Goal: Task Accomplishment & Management: Manage account settings

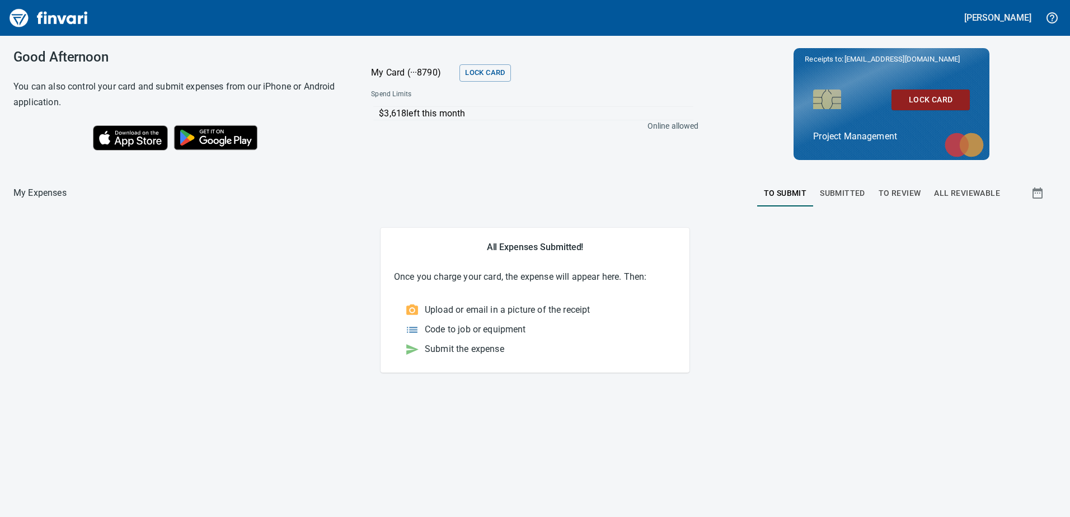
click at [889, 191] on span "To Review" at bounding box center [899, 193] width 43 height 14
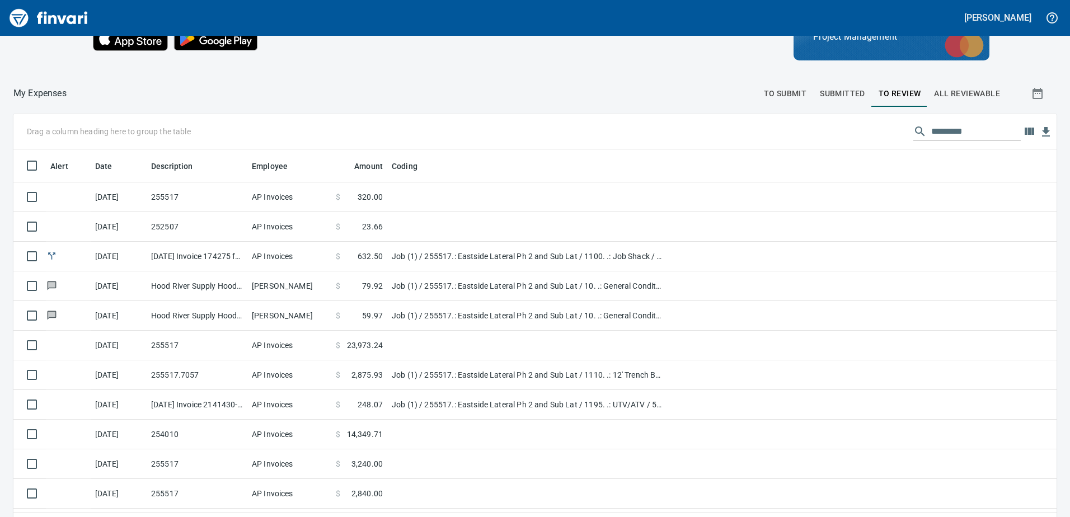
scroll to position [112, 0]
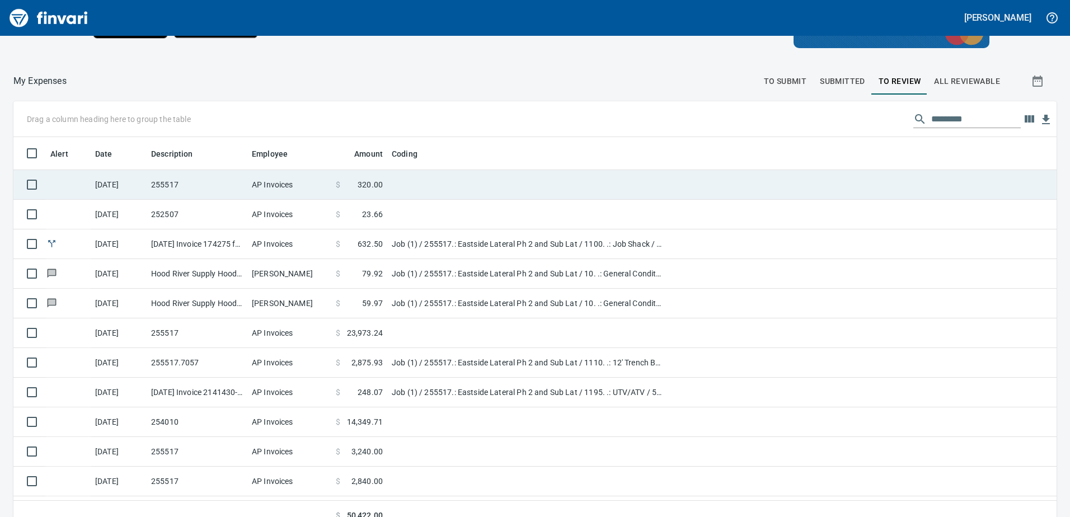
click at [274, 184] on td "AP Invoices" at bounding box center [289, 185] width 84 height 30
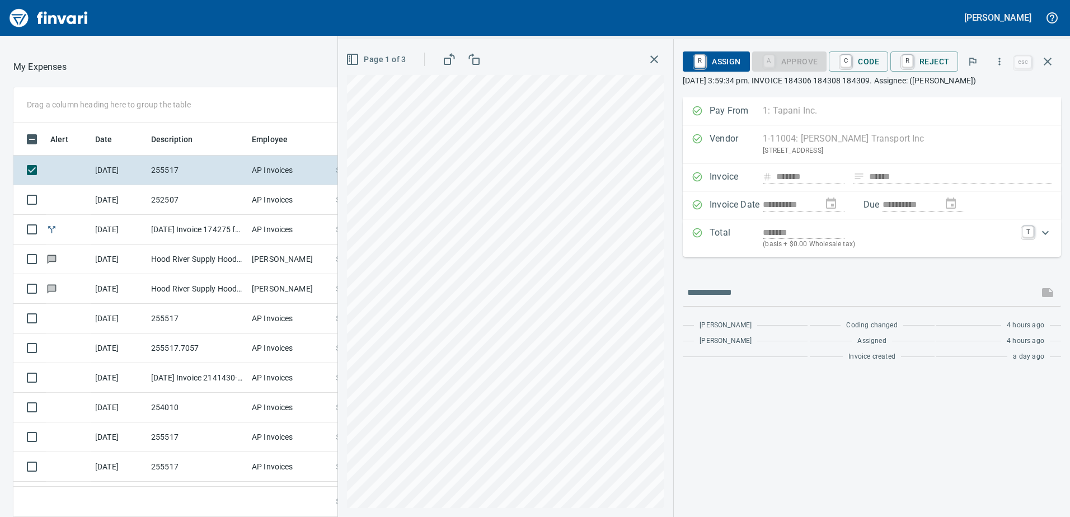
scroll to position [385, 738]
click at [789, 64] on div "A Approve" at bounding box center [789, 61] width 75 height 10
click at [864, 66] on span "C Code" at bounding box center [857, 61] width 41 height 19
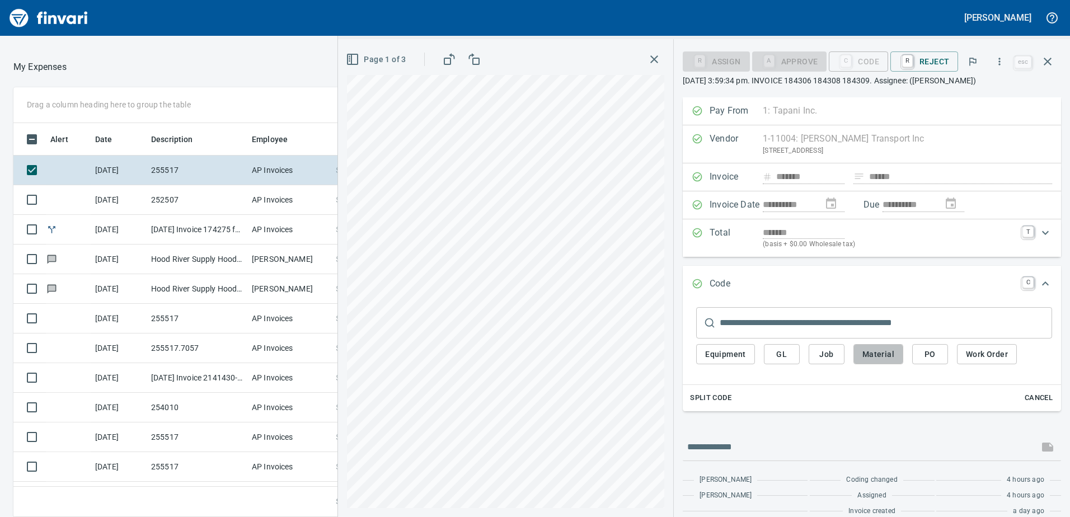
click at [872, 355] on span "Material" at bounding box center [878, 354] width 32 height 14
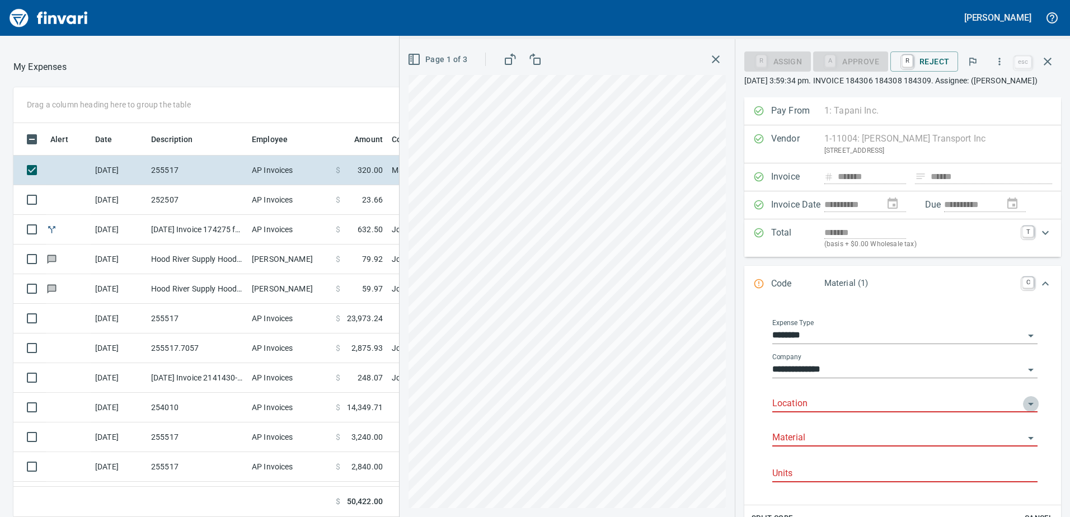
click at [1024, 402] on icon "Open" at bounding box center [1030, 403] width 13 height 13
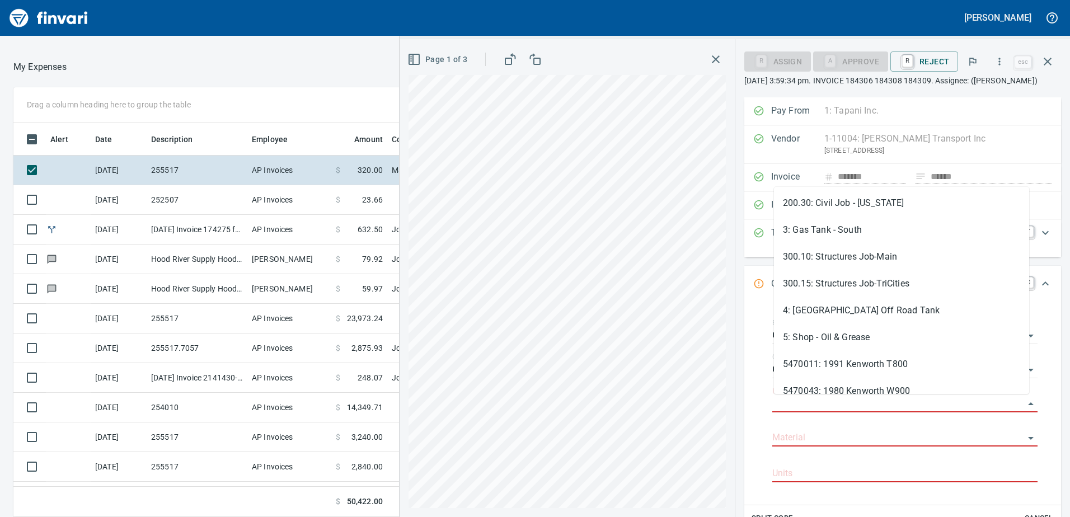
scroll to position [48, 0]
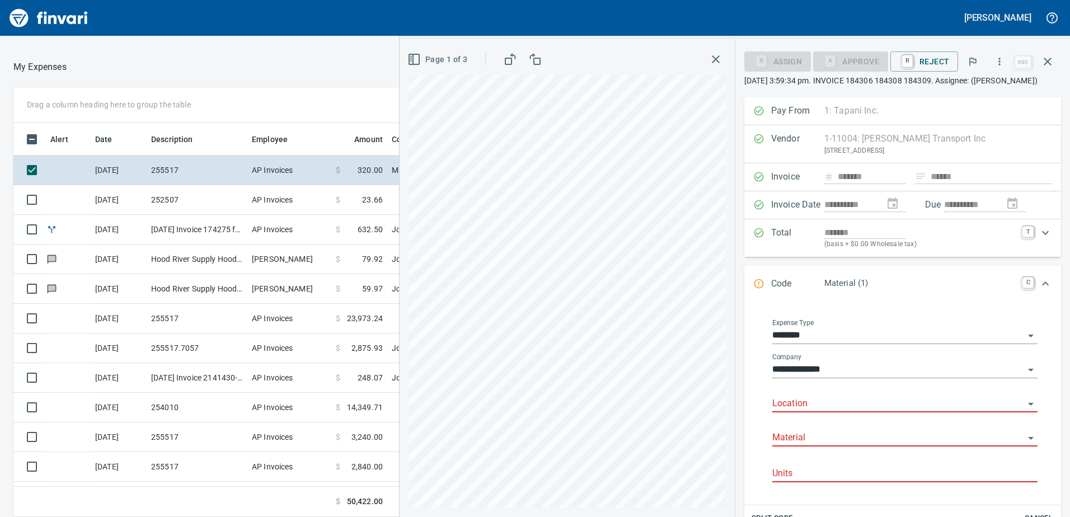
click at [769, 361] on div "**********" at bounding box center [904, 403] width 283 height 186
click at [1024, 336] on icon "Open" at bounding box center [1030, 335] width 13 height 13
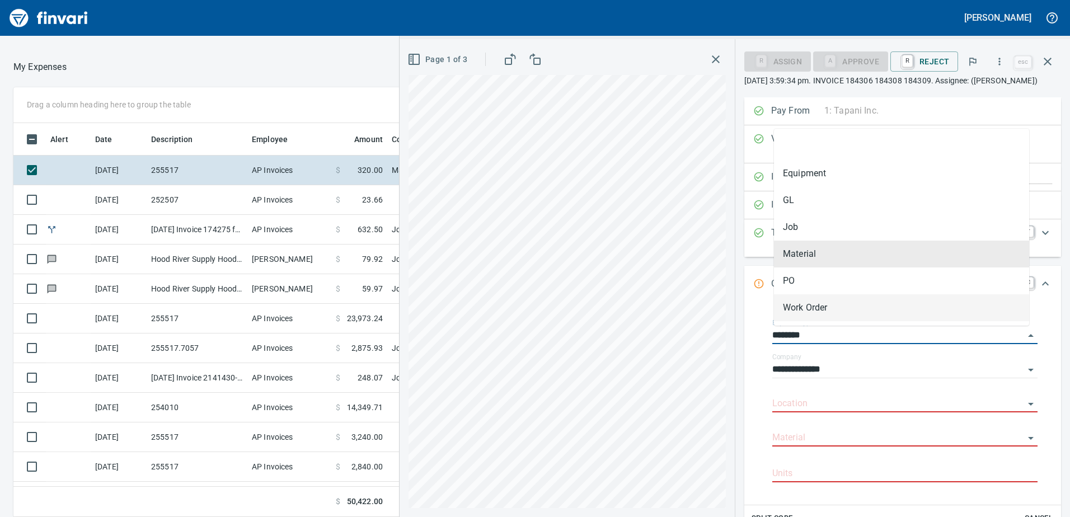
click at [755, 345] on div "**********" at bounding box center [902, 401] width 299 height 190
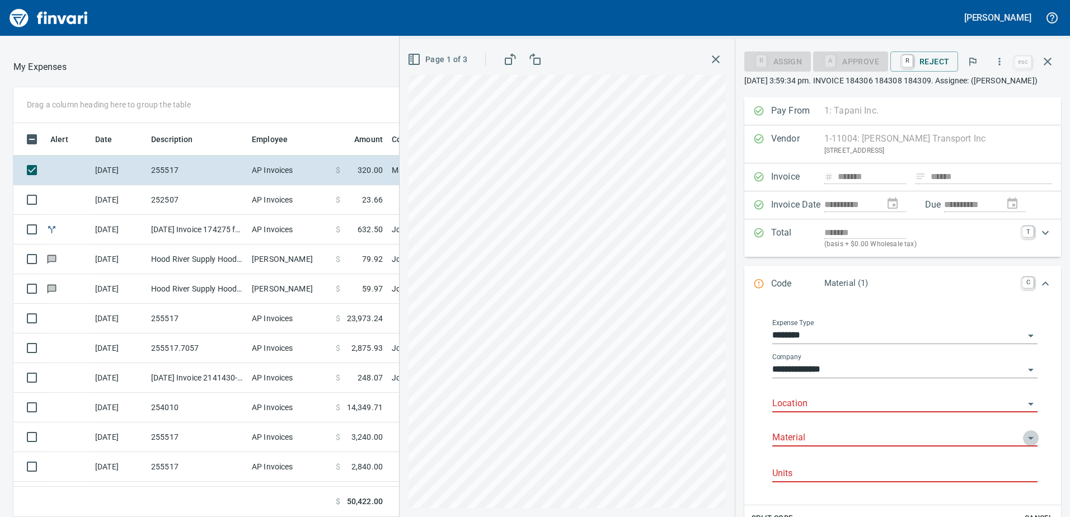
click at [1024, 436] on icon "Open" at bounding box center [1030, 437] width 13 height 13
drag, startPoint x: 759, startPoint y: 403, endPoint x: 758, endPoint y: 397, distance: 5.6
click at [758, 402] on div "**********" at bounding box center [902, 401] width 299 height 190
click at [1024, 403] on icon "Open" at bounding box center [1030, 403] width 13 height 13
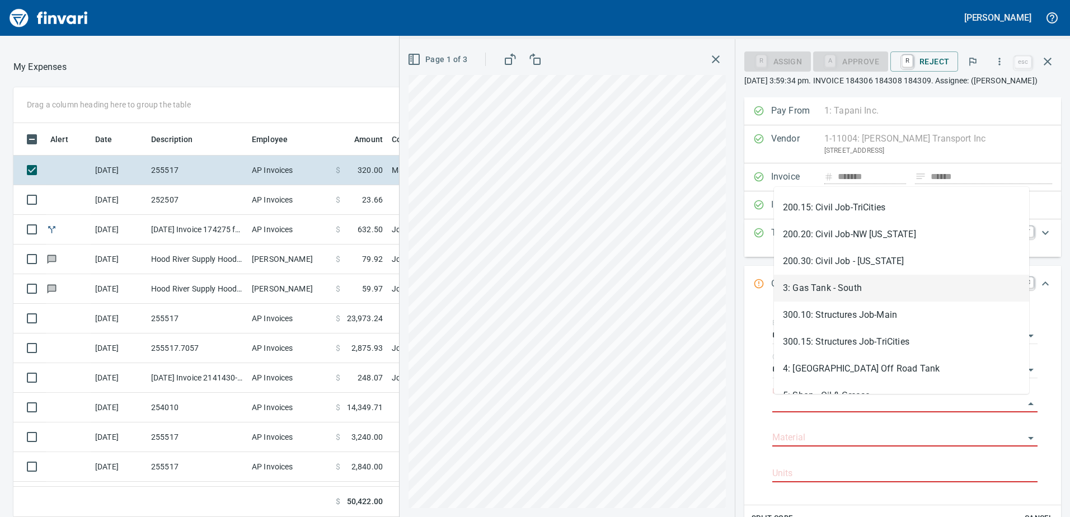
scroll to position [112, 0]
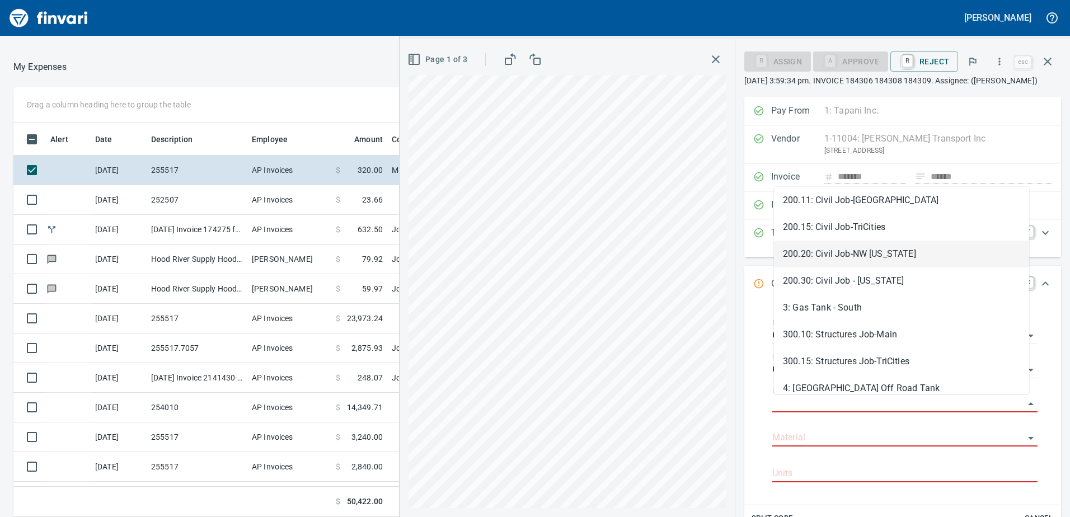
click at [842, 254] on li "200.20: Civil Job-NW [US_STATE]" at bounding box center [901, 254] width 255 height 27
type input "**********"
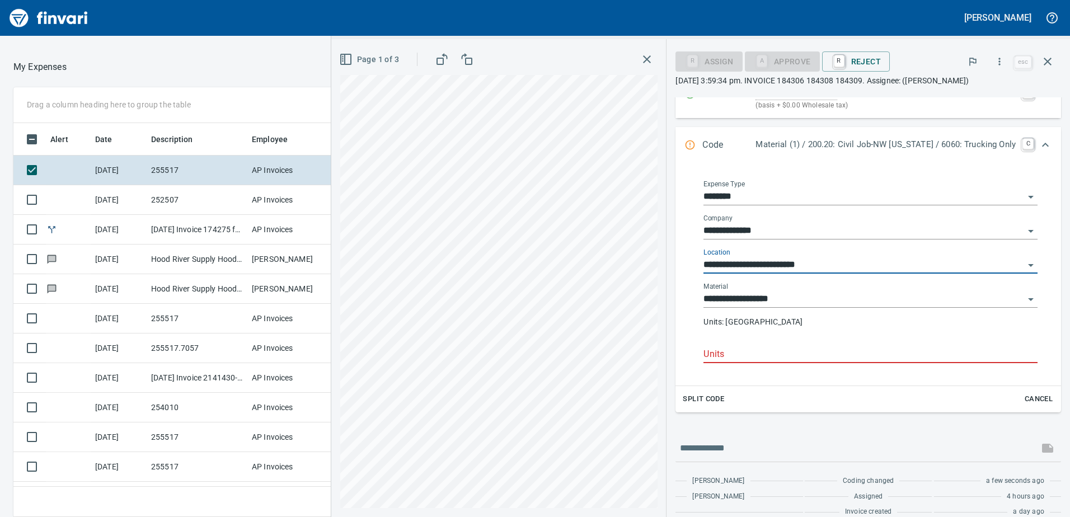
scroll to position [153, 0]
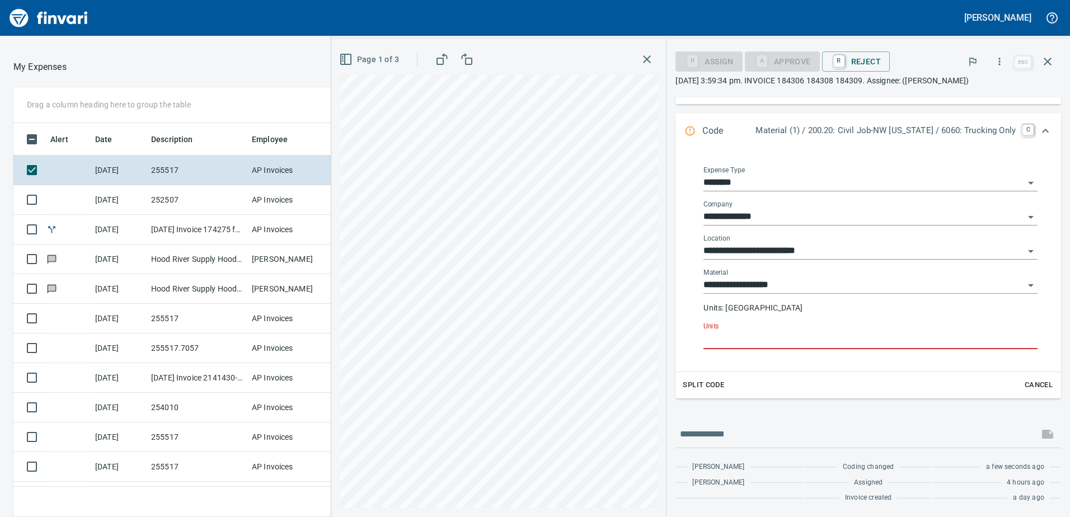
click at [733, 339] on input "Units" at bounding box center [870, 340] width 334 height 18
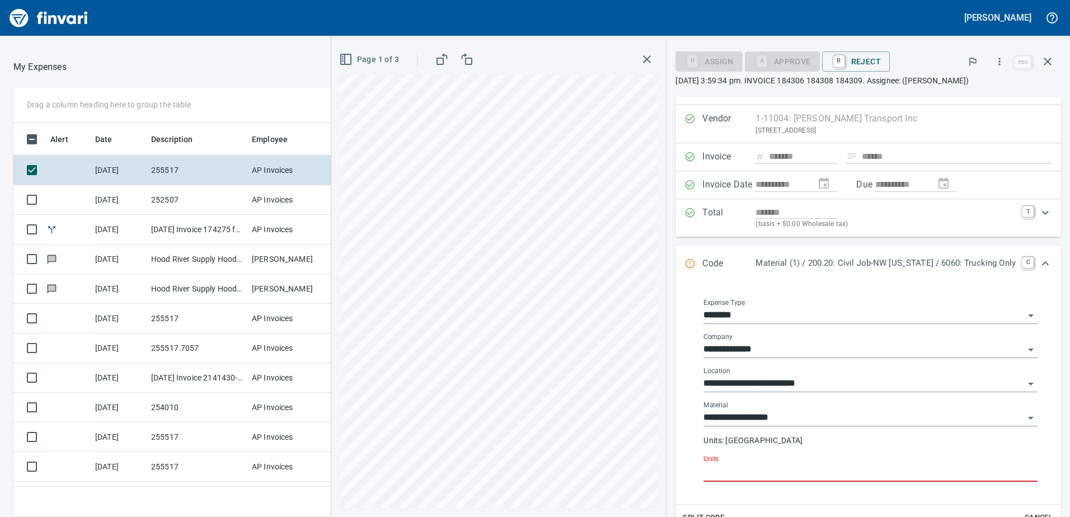
scroll to position [0, 0]
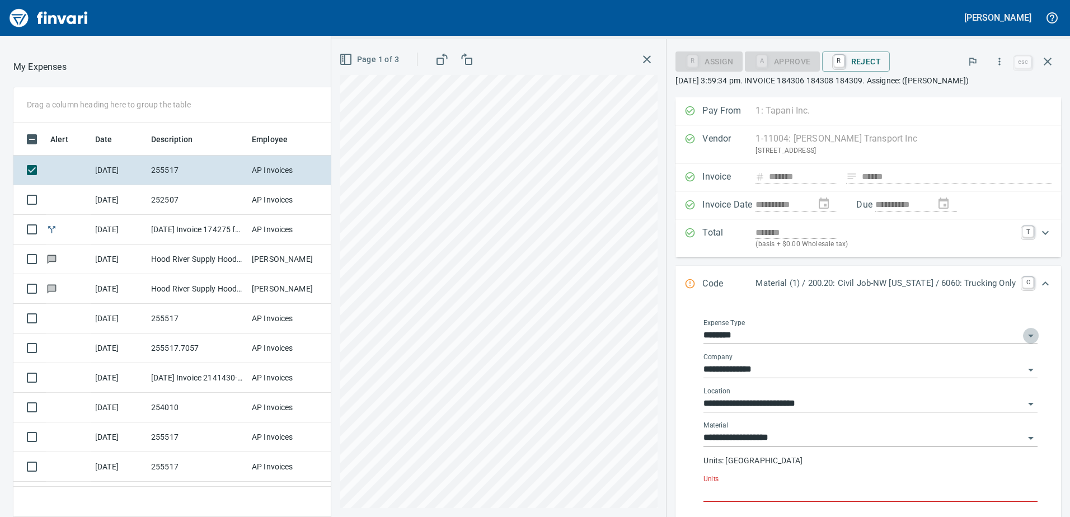
click at [1024, 336] on icon "Open" at bounding box center [1030, 335] width 13 height 13
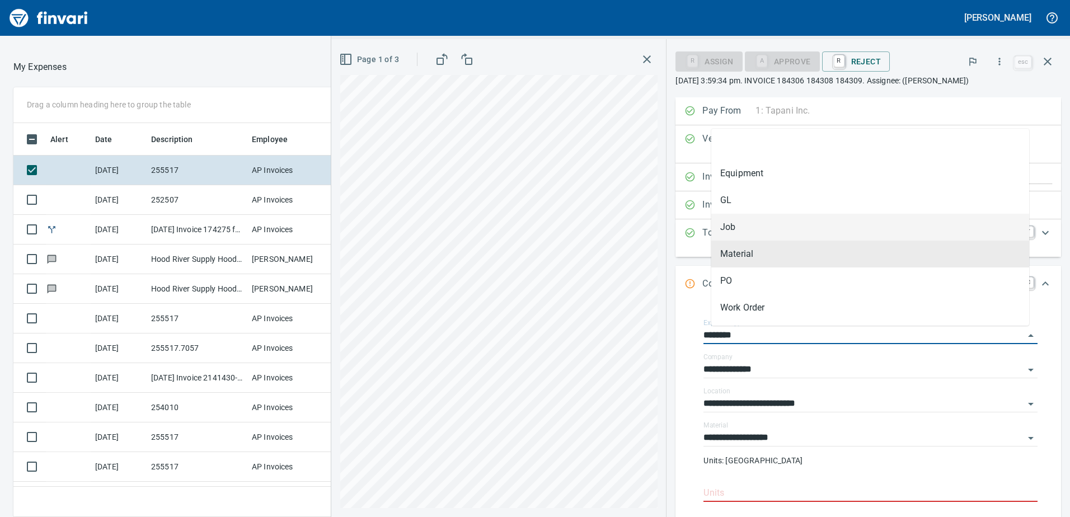
click at [747, 228] on li "Job" at bounding box center [870, 227] width 318 height 27
type input "***"
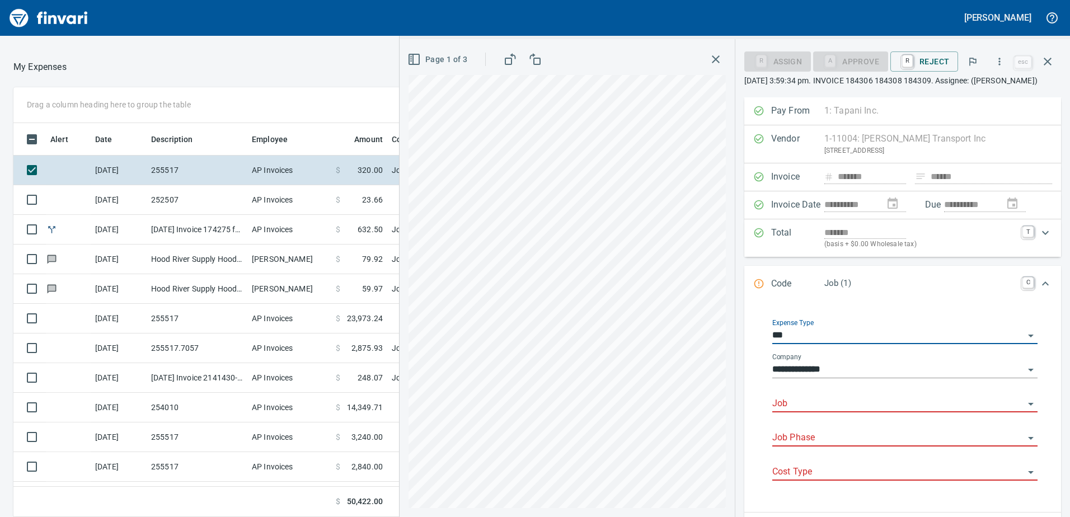
click at [1024, 403] on icon "Open" at bounding box center [1030, 403] width 13 height 13
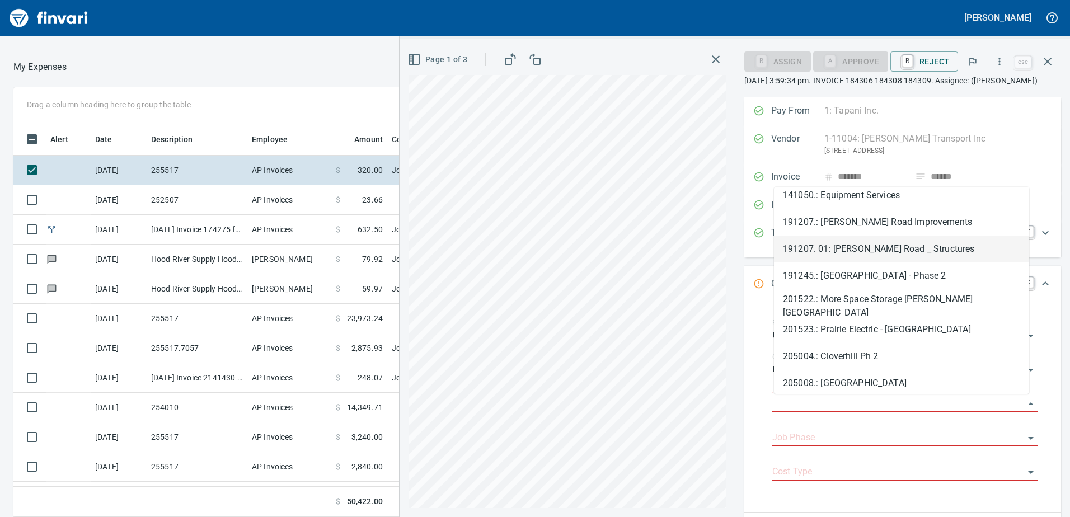
scroll to position [56, 0]
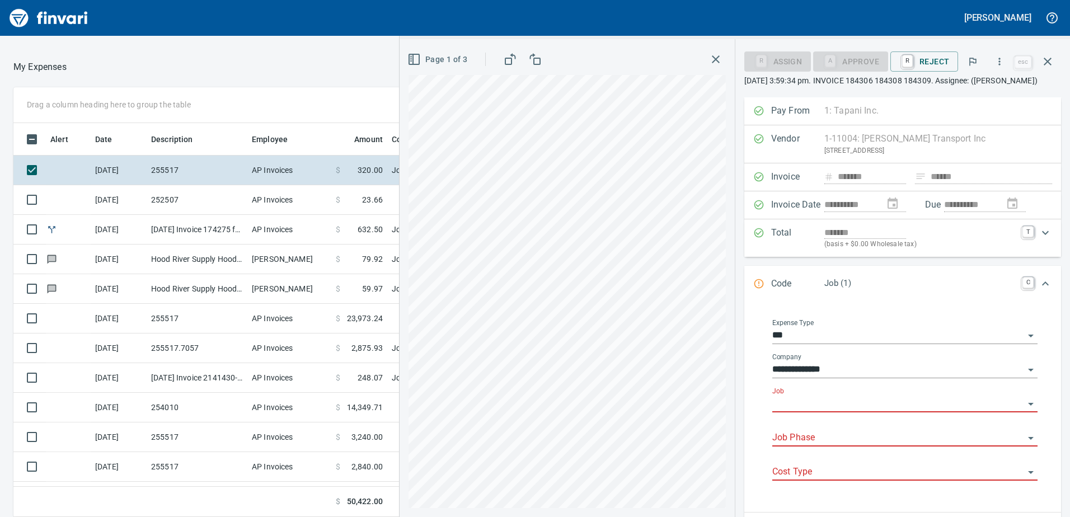
click at [790, 405] on input "Job" at bounding box center [898, 404] width 252 height 16
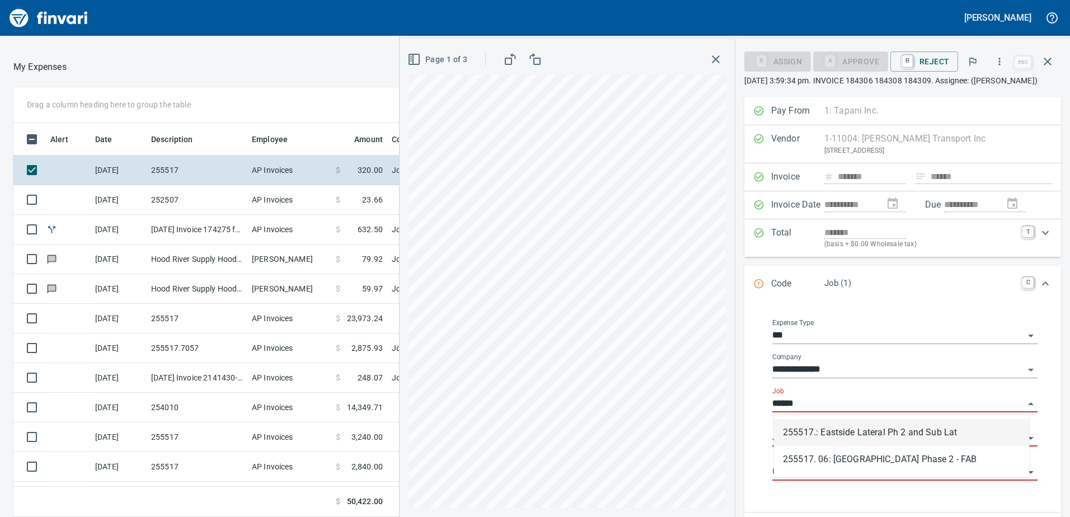
scroll to position [385, 738]
click at [852, 436] on li "255517.: Eastside Lateral Ph 2 and Sub Lat" at bounding box center [901, 432] width 255 height 27
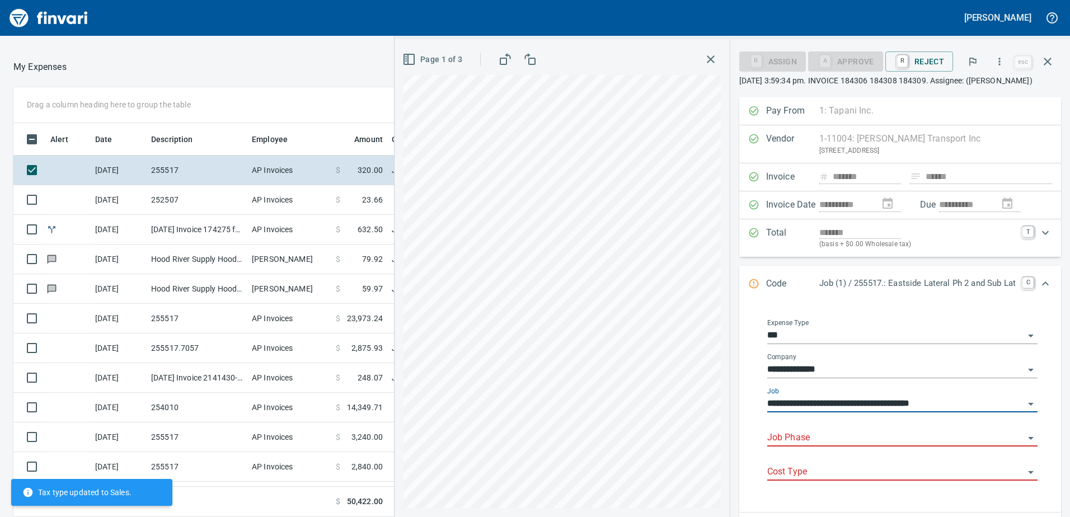
type input "**********"
click at [813, 436] on input "Job Phase" at bounding box center [895, 438] width 257 height 16
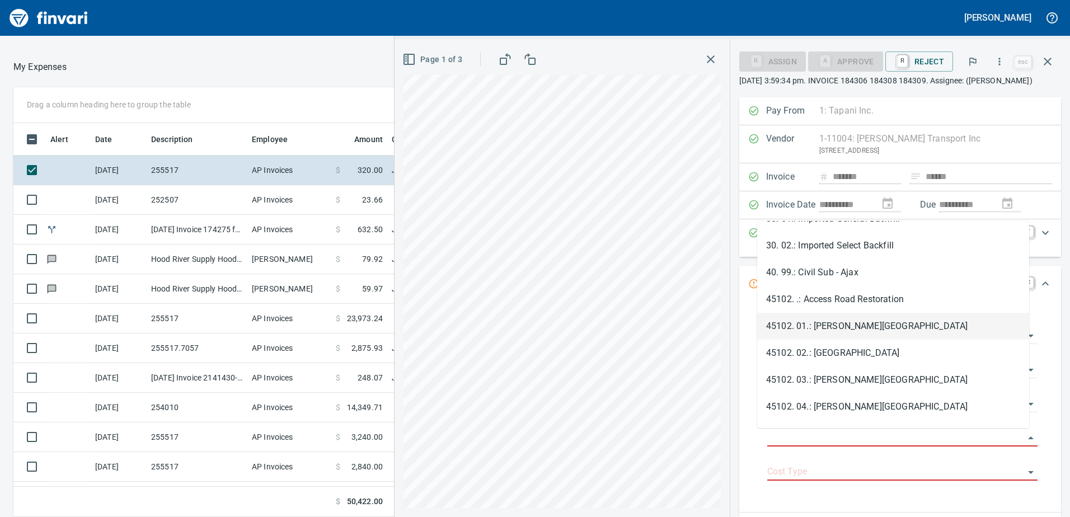
scroll to position [1119, 0]
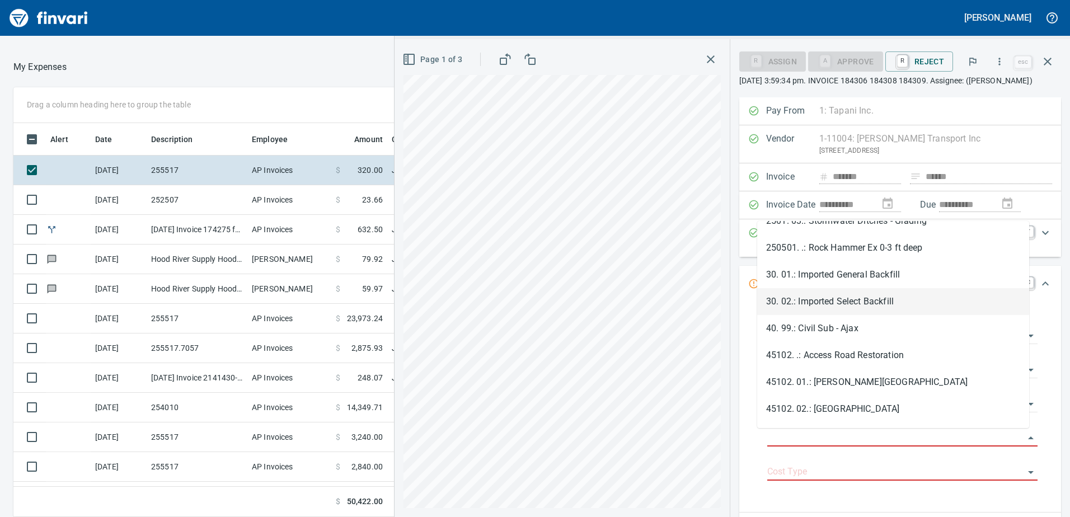
click at [829, 302] on li "30. 02.: Imported Select Backfill" at bounding box center [893, 301] width 272 height 27
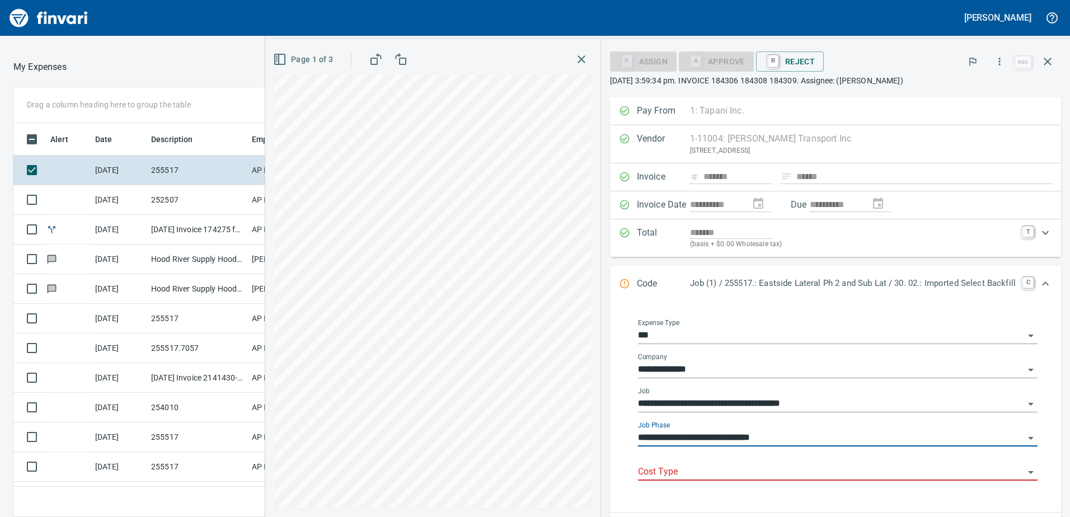
type input "**********"
click at [653, 470] on input "Cost Type" at bounding box center [831, 472] width 386 height 16
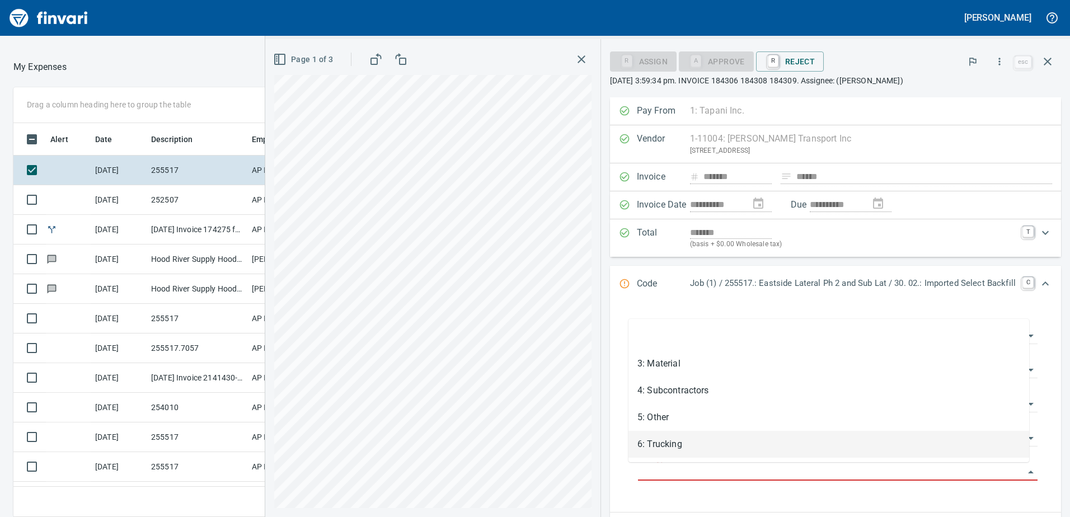
click at [665, 444] on li "6: Trucking" at bounding box center [828, 444] width 401 height 27
type input "**********"
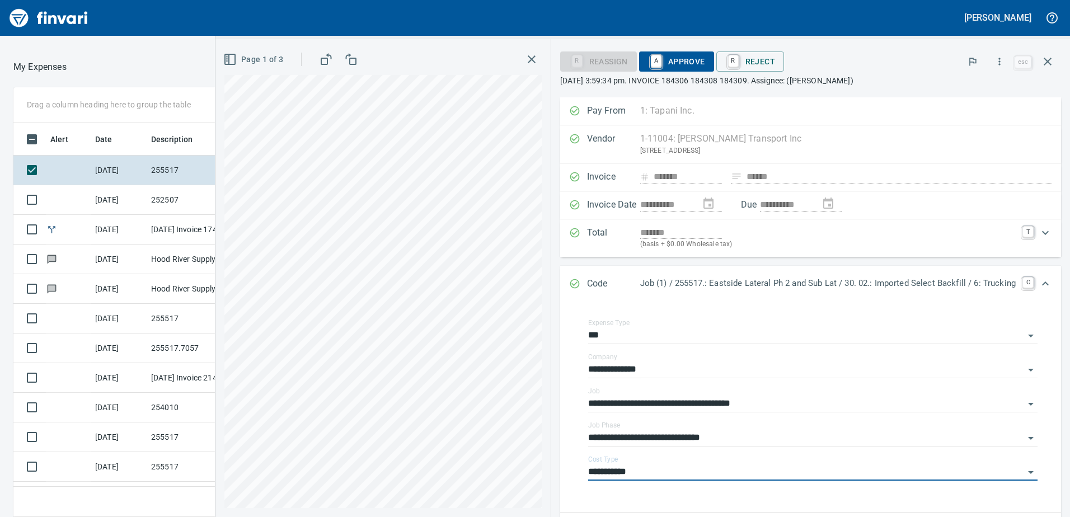
click at [661, 60] on span "A Approve" at bounding box center [676, 61] width 57 height 19
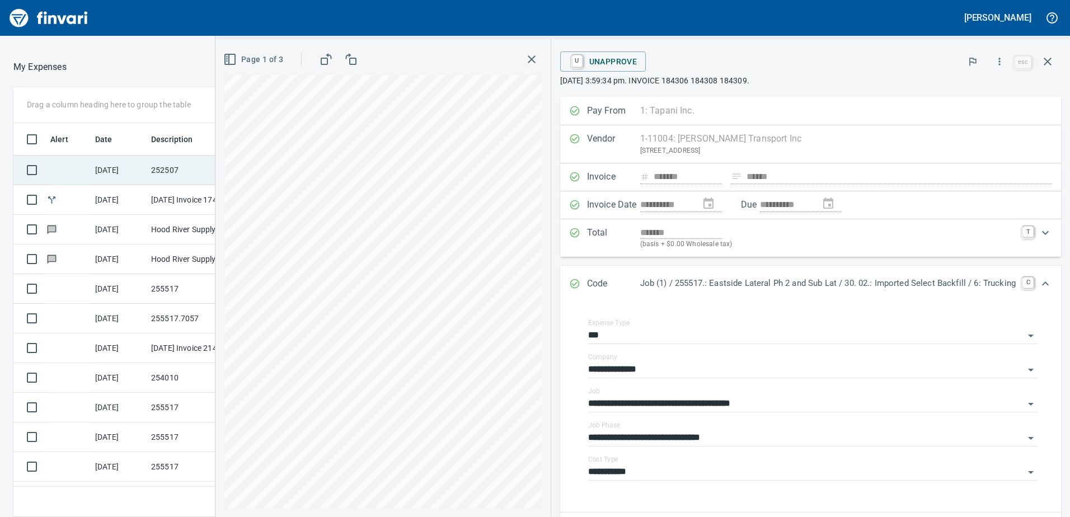
click at [154, 171] on td "252507" at bounding box center [197, 171] width 101 height 30
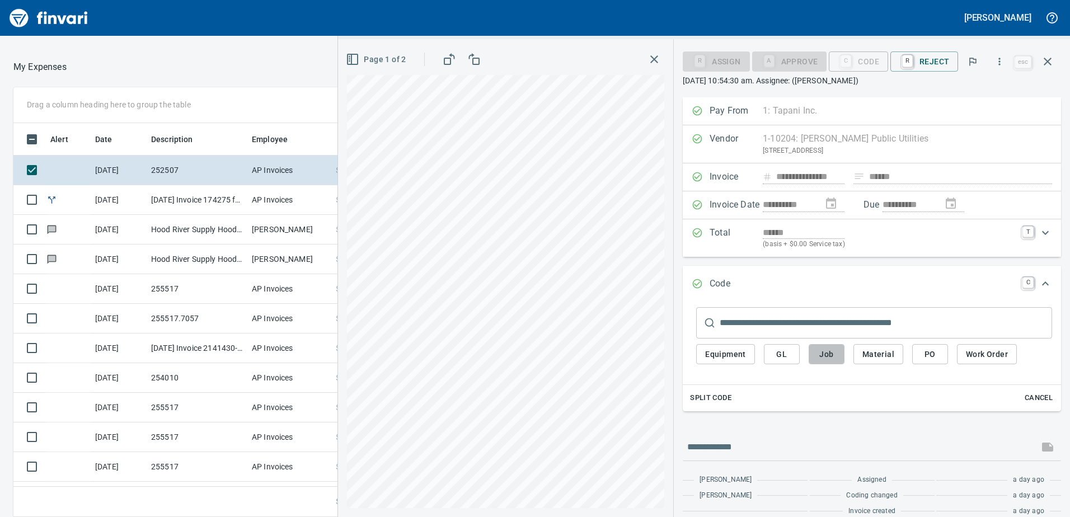
click at [830, 355] on span "Job" at bounding box center [826, 354] width 18 height 14
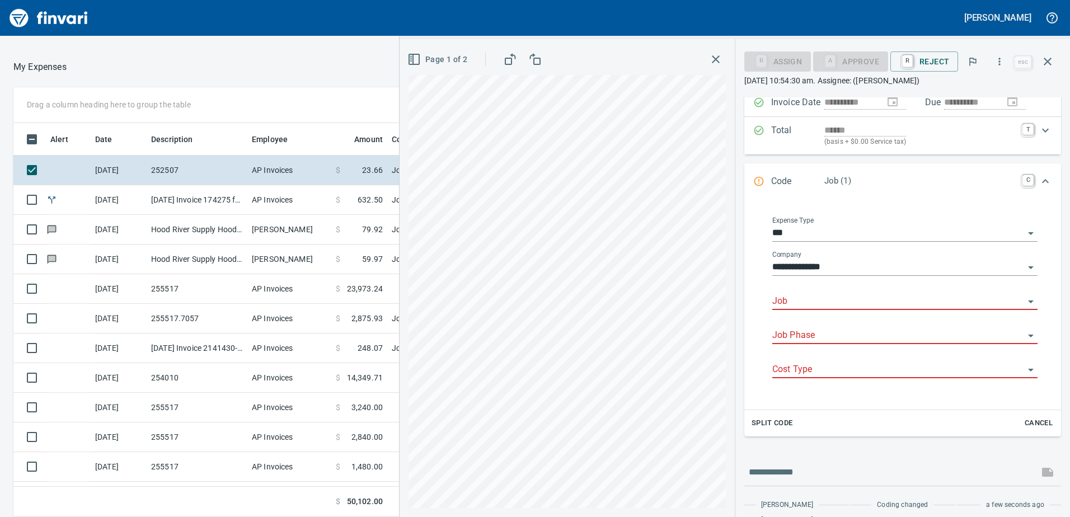
scroll to position [112, 0]
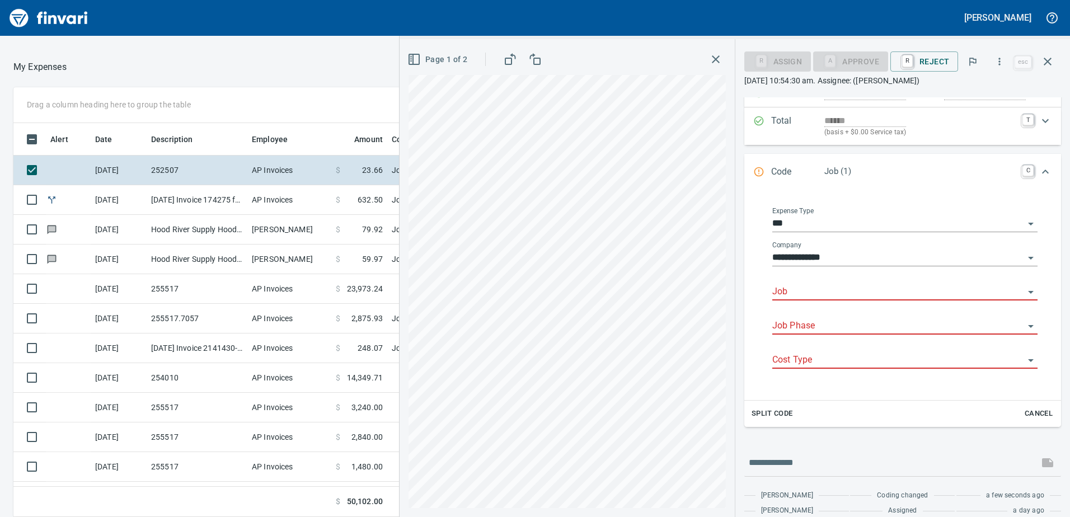
click at [789, 293] on input "Job" at bounding box center [898, 292] width 252 height 16
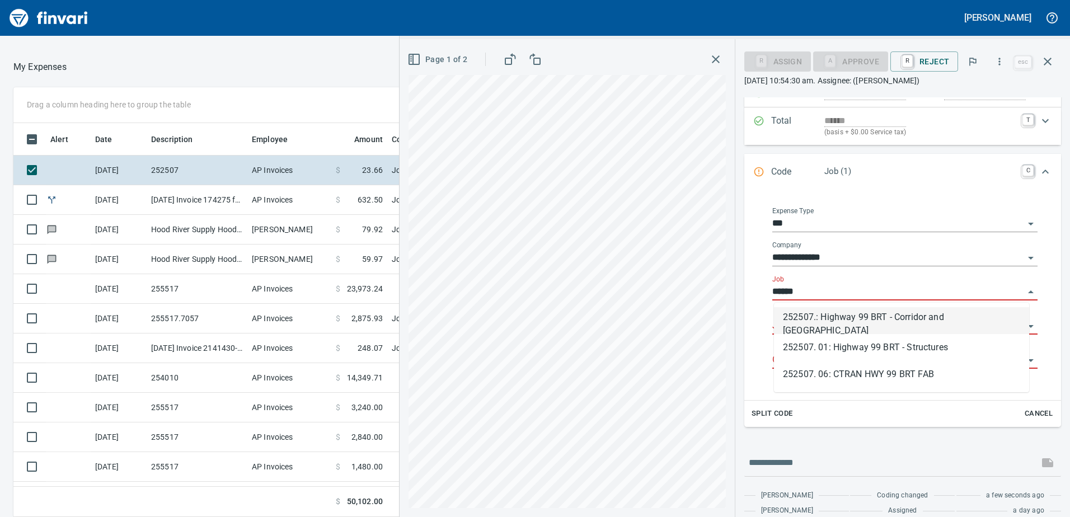
scroll to position [385, 738]
click at [839, 322] on li "252507.: Highway 99 BRT - Corridor and [GEOGRAPHIC_DATA]" at bounding box center [901, 320] width 255 height 27
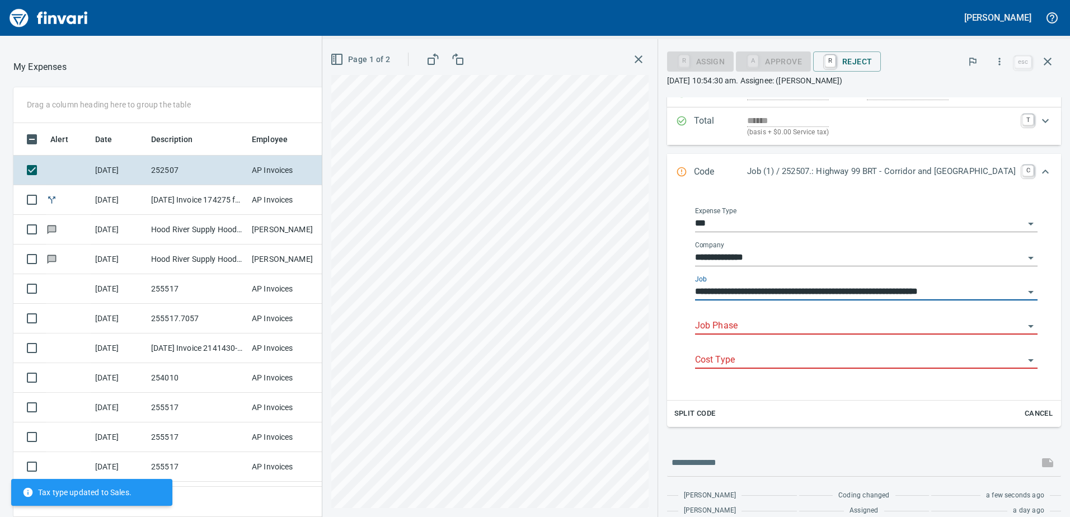
type input "**********"
click at [717, 323] on input "Job Phase" at bounding box center [859, 326] width 329 height 16
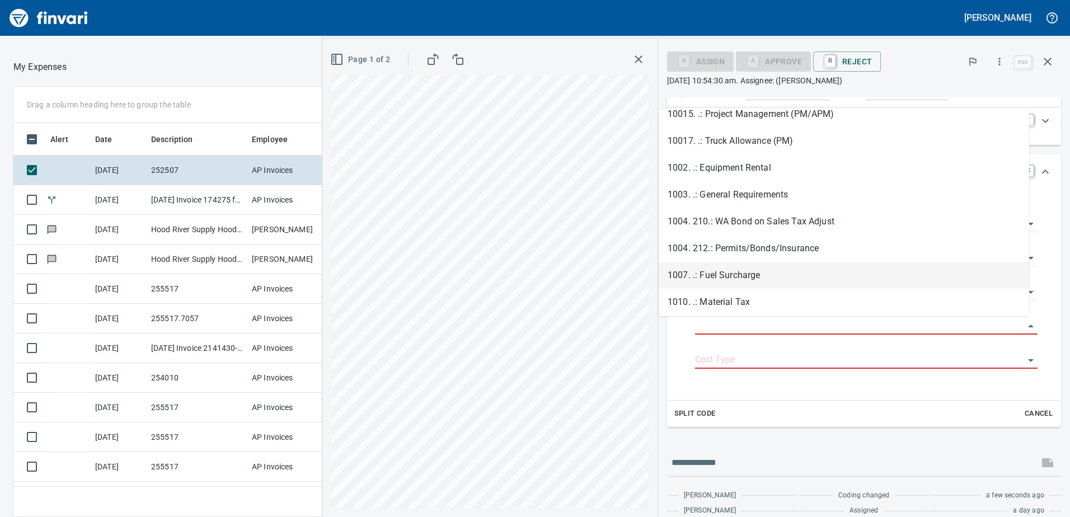
scroll to position [112, 0]
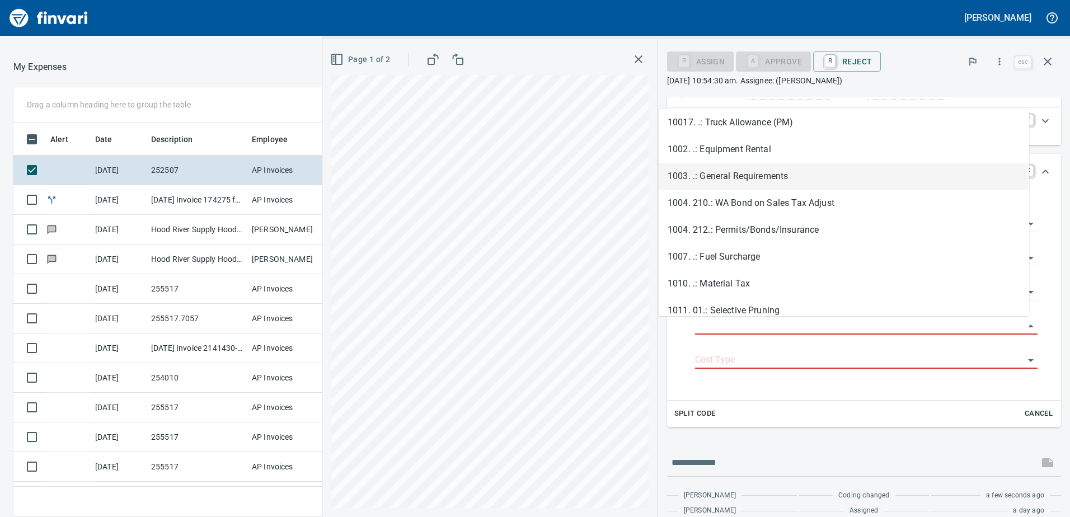
click at [715, 173] on li "1003. .: General Requirements" at bounding box center [843, 176] width 370 height 27
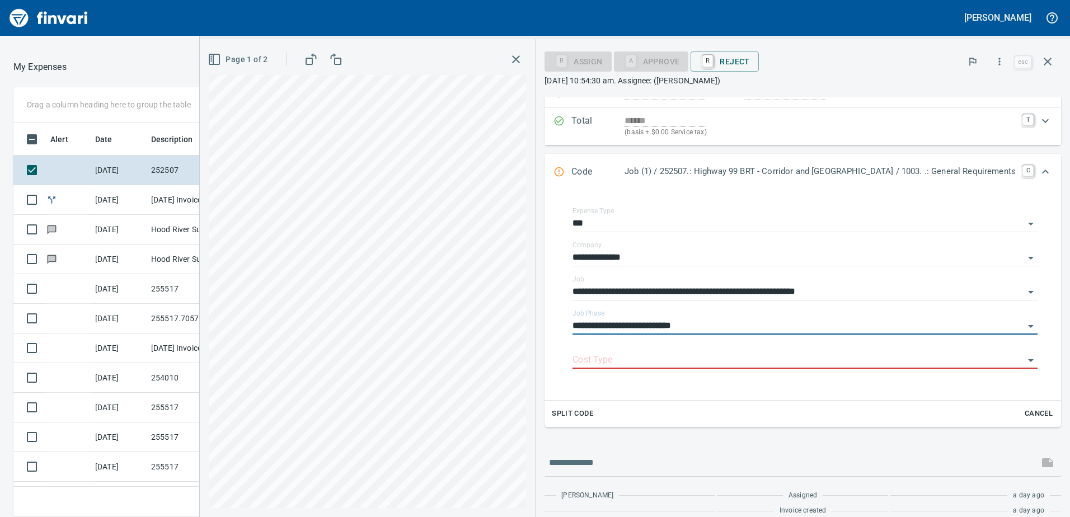
type input "**********"
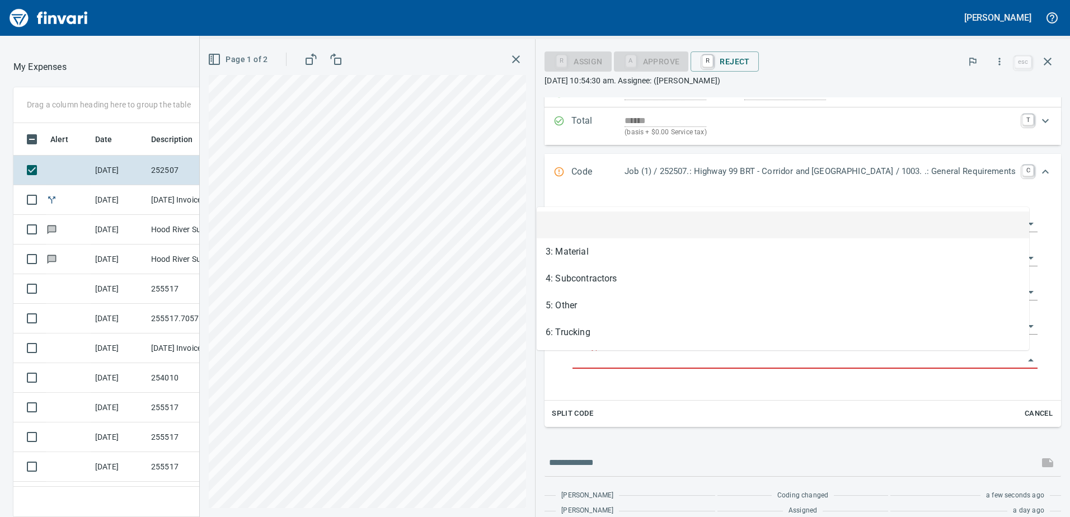
scroll to position [385, 738]
click at [576, 356] on input "Cost Type" at bounding box center [797, 360] width 451 height 16
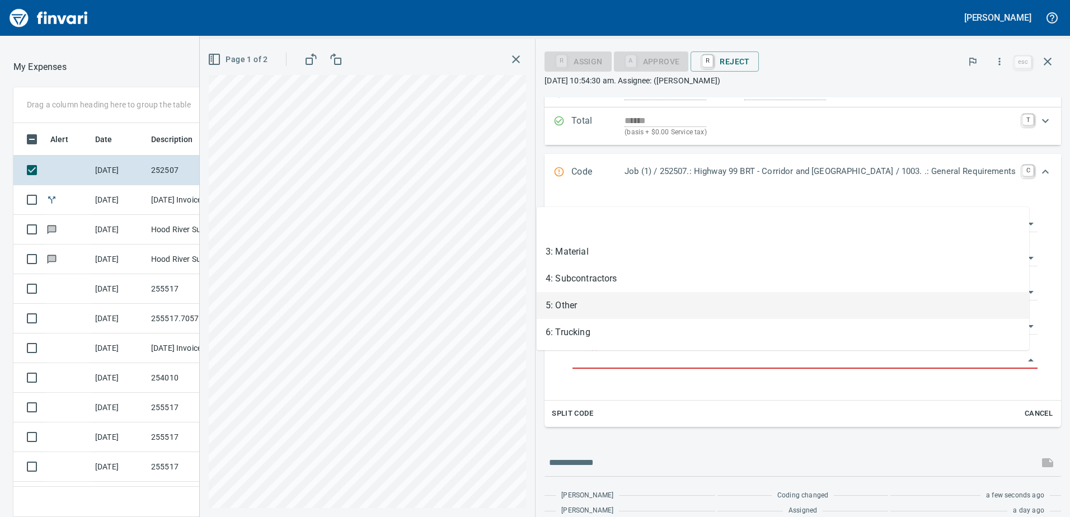
click at [567, 305] on li "5: Other" at bounding box center [782, 305] width 492 height 27
type input "********"
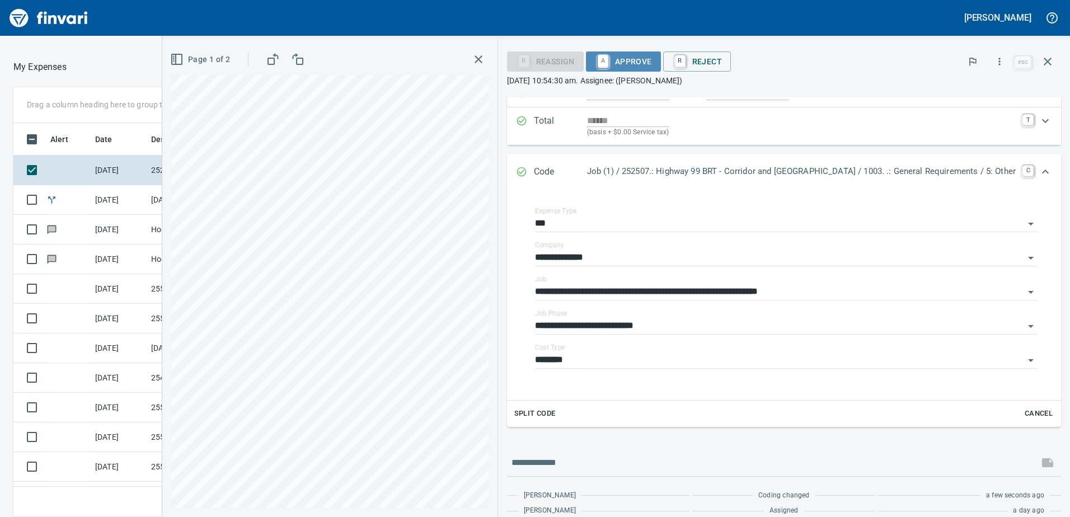
click at [632, 64] on span "A Approve" at bounding box center [623, 61] width 57 height 19
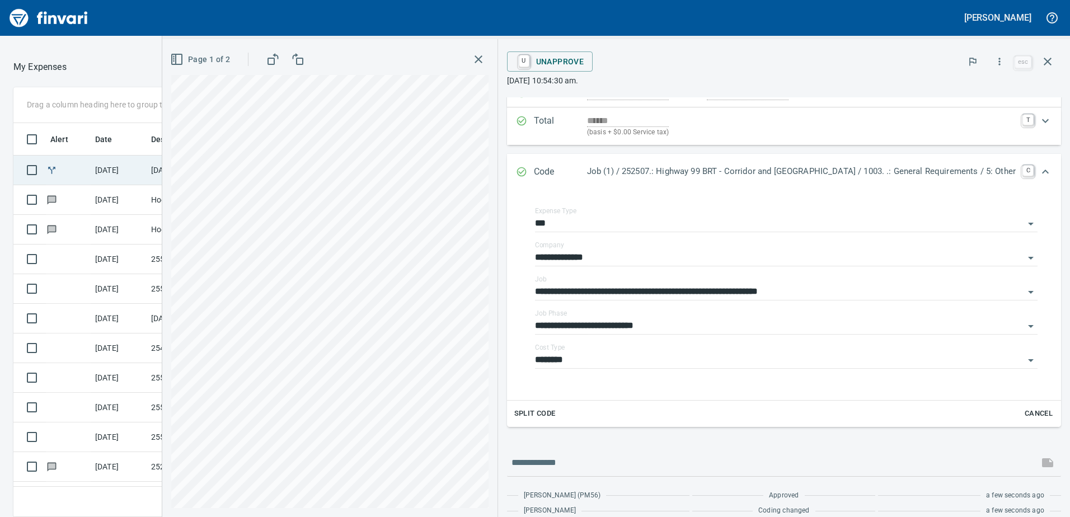
click at [128, 169] on td "[DATE]" at bounding box center [119, 171] width 56 height 30
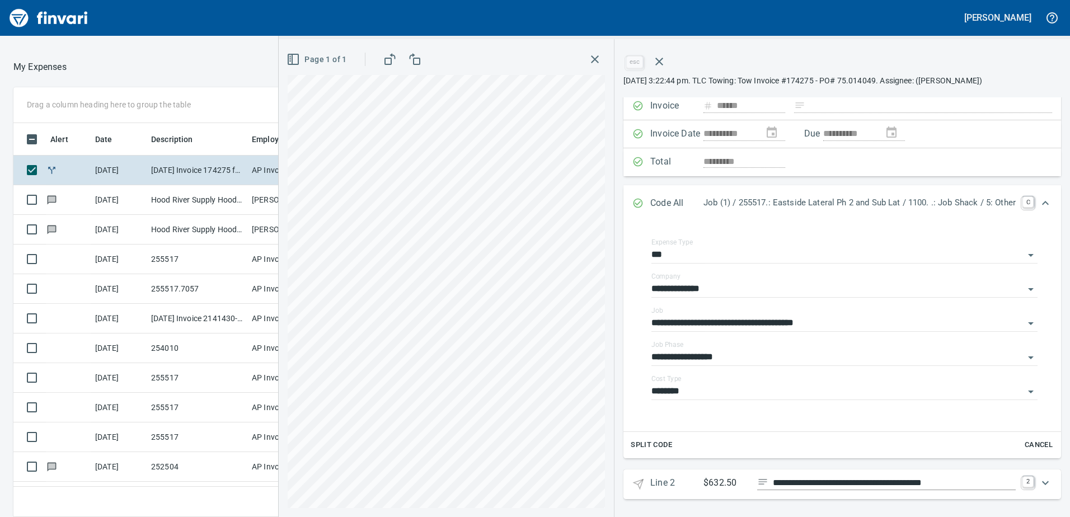
scroll to position [73, 0]
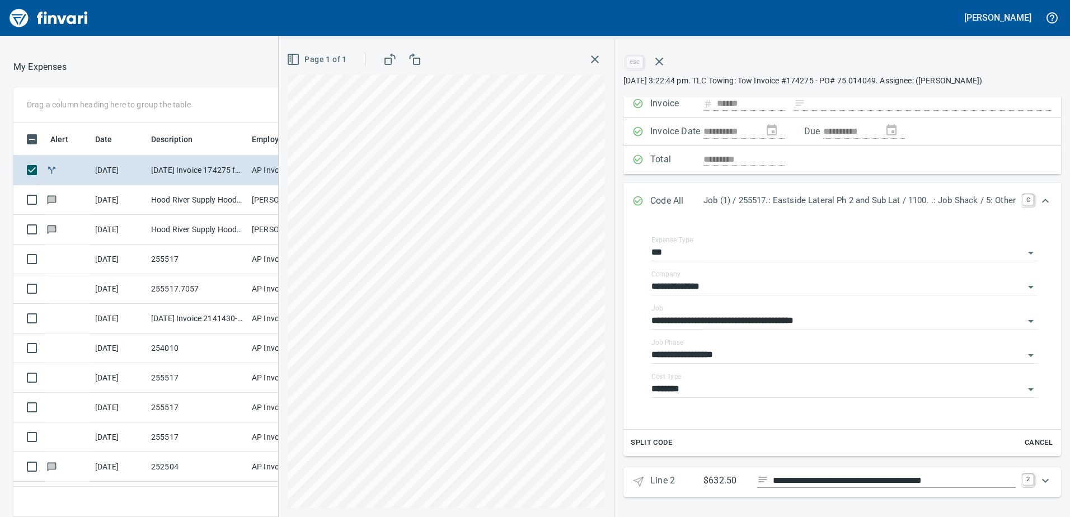
click at [973, 479] on input "**********" at bounding box center [894, 481] width 243 height 14
click at [1038, 478] on icon "Expand" at bounding box center [1044, 480] width 13 height 13
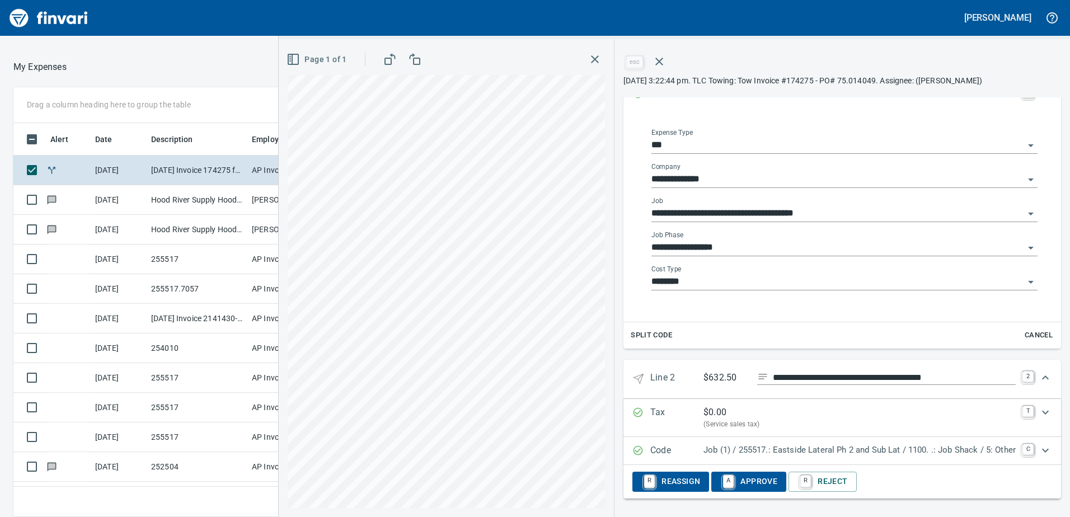
scroll to position [182, 0]
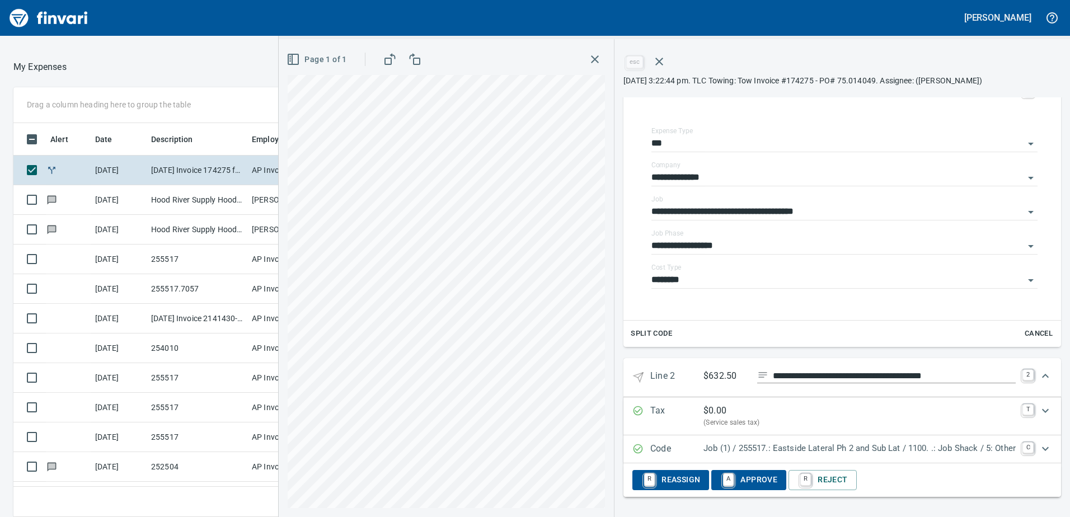
click at [1042, 411] on icon "Expand" at bounding box center [1045, 410] width 7 height 4
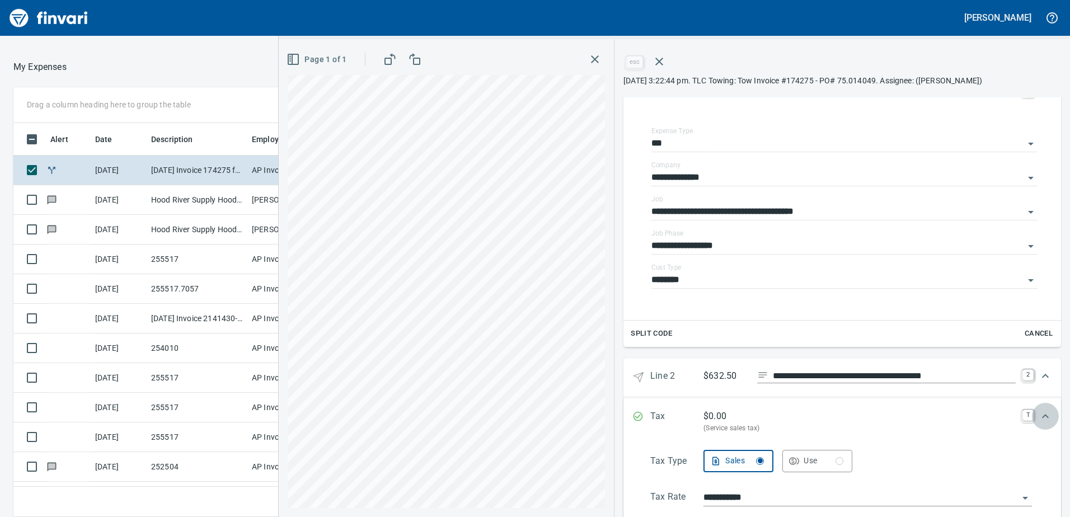
click at [1042, 415] on icon "Expand" at bounding box center [1045, 416] width 7 height 4
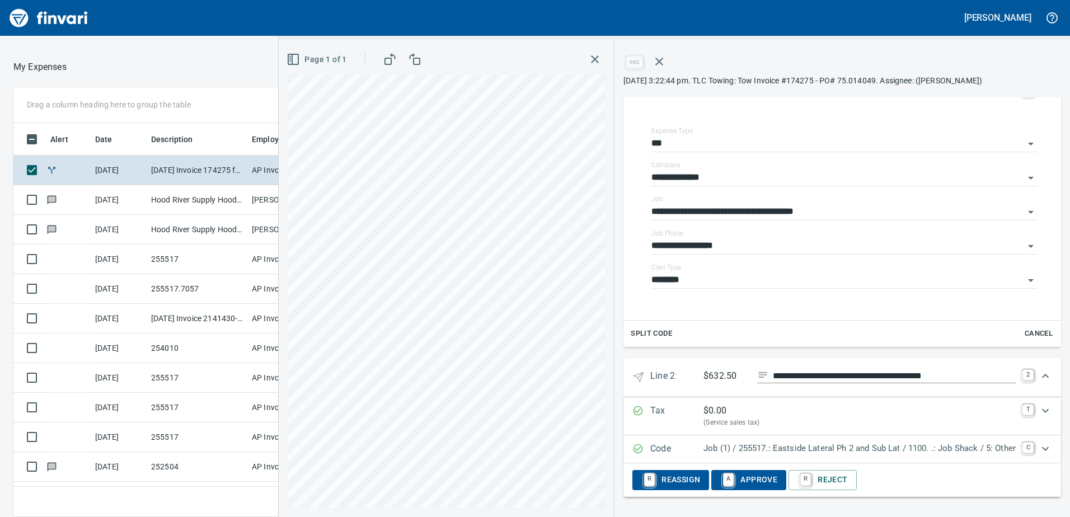
click at [1041, 448] on icon "Expand" at bounding box center [1044, 448] width 13 height 13
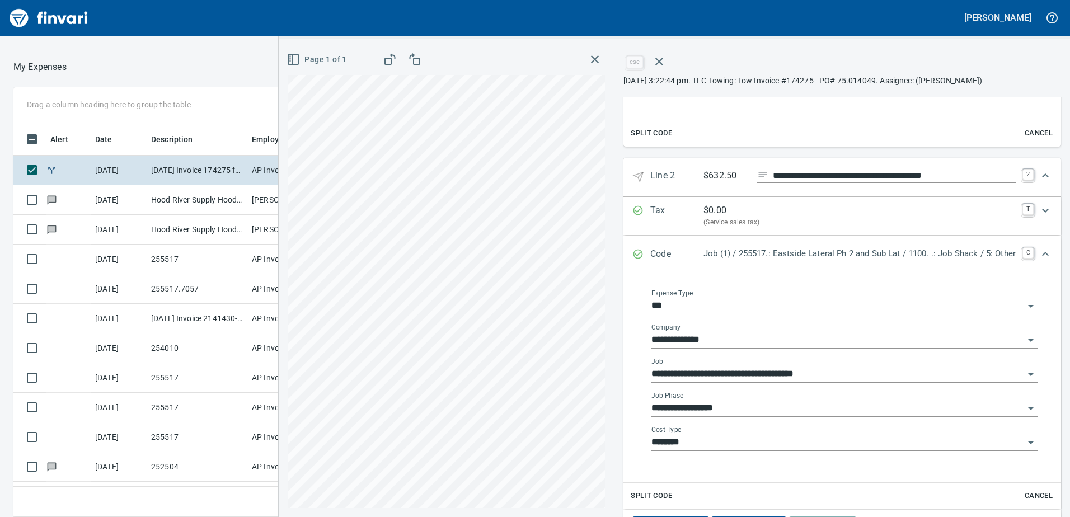
scroll to position [429, 0]
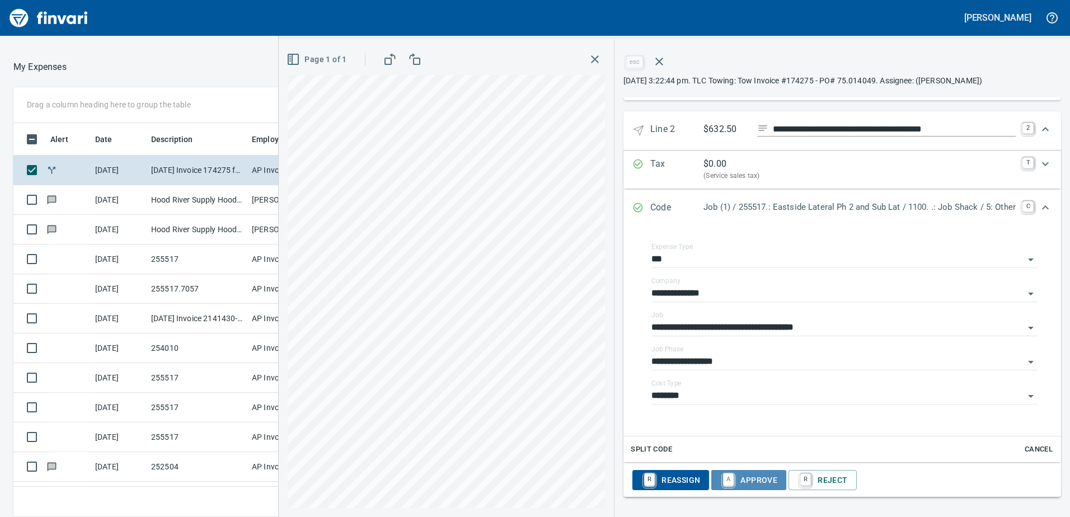
click at [752, 478] on span "A Approve" at bounding box center [748, 479] width 57 height 19
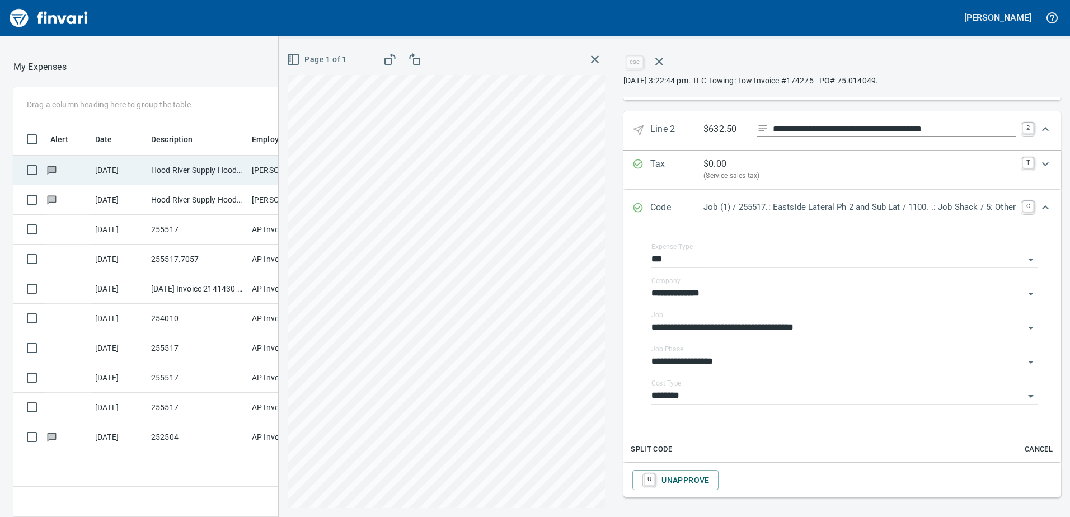
click at [172, 171] on td "Hood River Supply Hood River OR" at bounding box center [197, 171] width 101 height 30
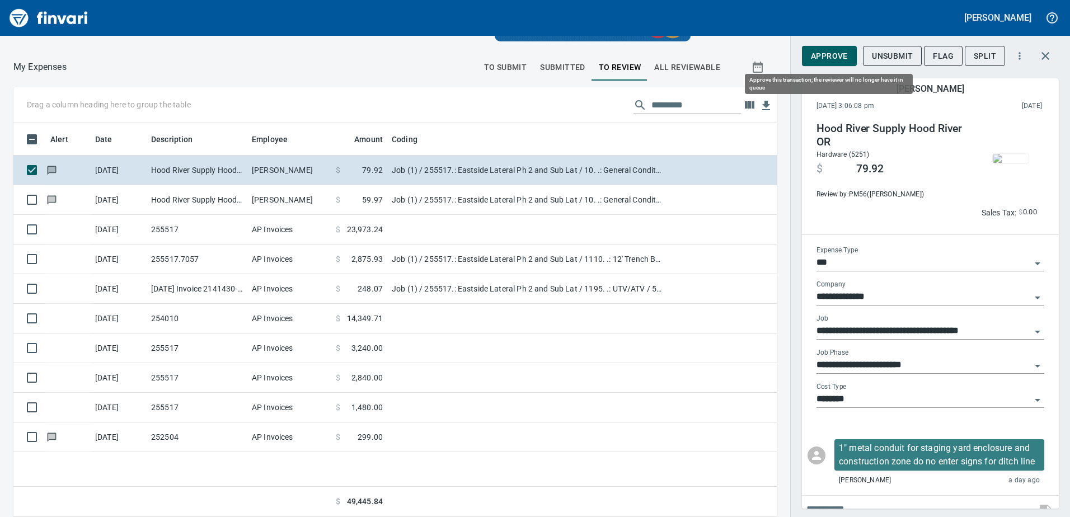
click at [830, 54] on span "Approve" at bounding box center [829, 56] width 37 height 14
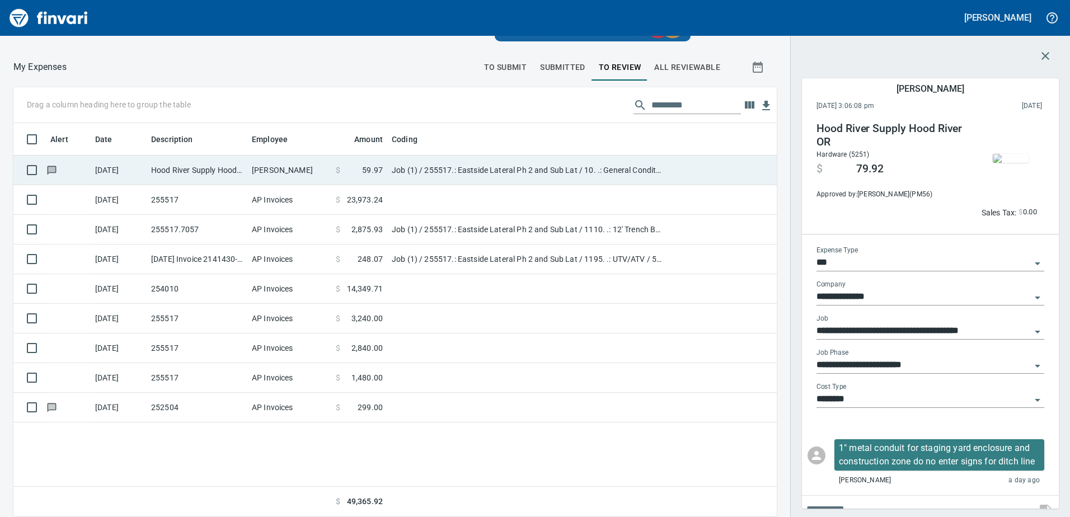
click at [515, 169] on td "Job (1) / 255517.: Eastside Lateral Ph 2 and Sub Lat / 10. .: General Condition…" at bounding box center [527, 171] width 280 height 30
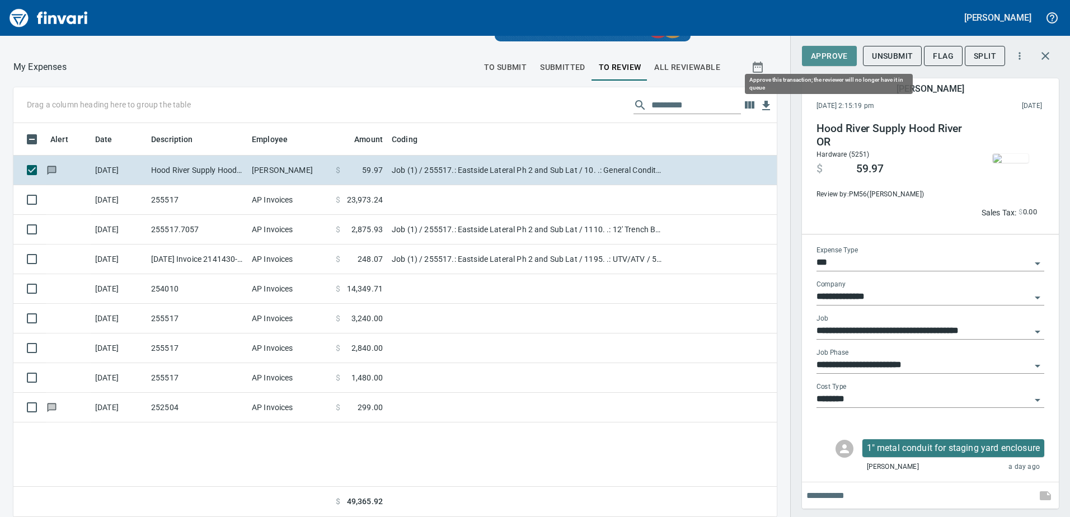
click at [815, 53] on span "Approve" at bounding box center [829, 56] width 37 height 14
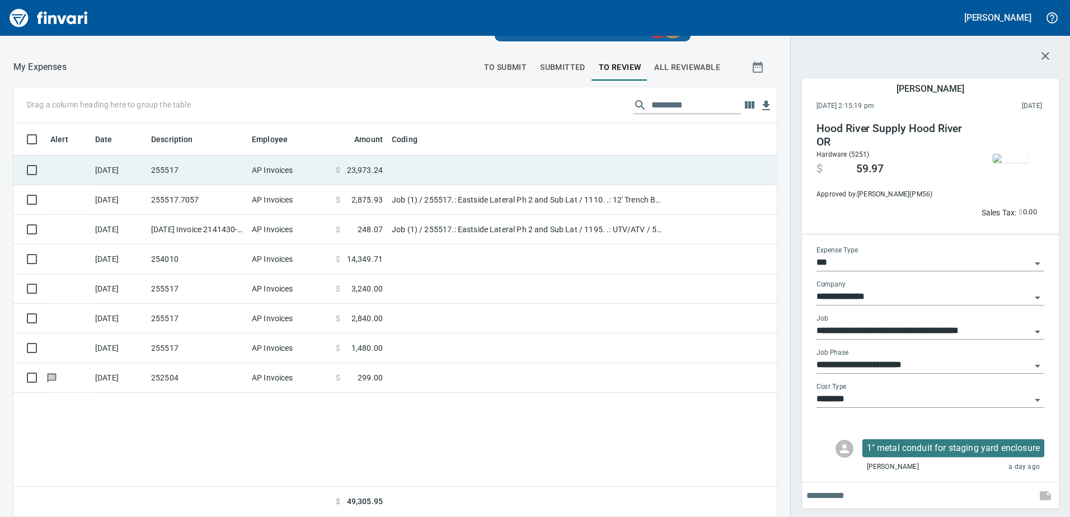
click at [288, 168] on td "AP Invoices" at bounding box center [289, 171] width 84 height 30
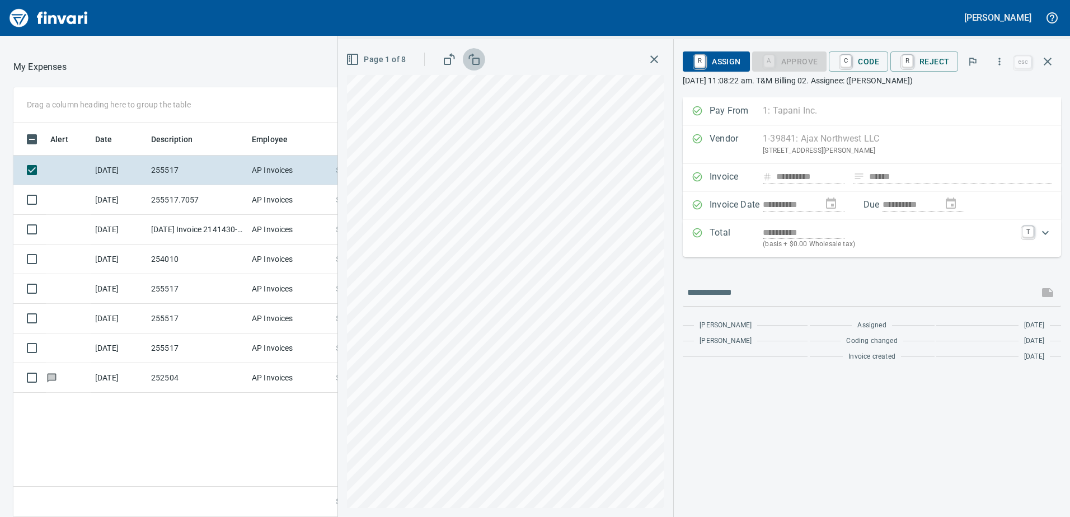
click at [478, 61] on icon "button" at bounding box center [473, 59] width 13 height 13
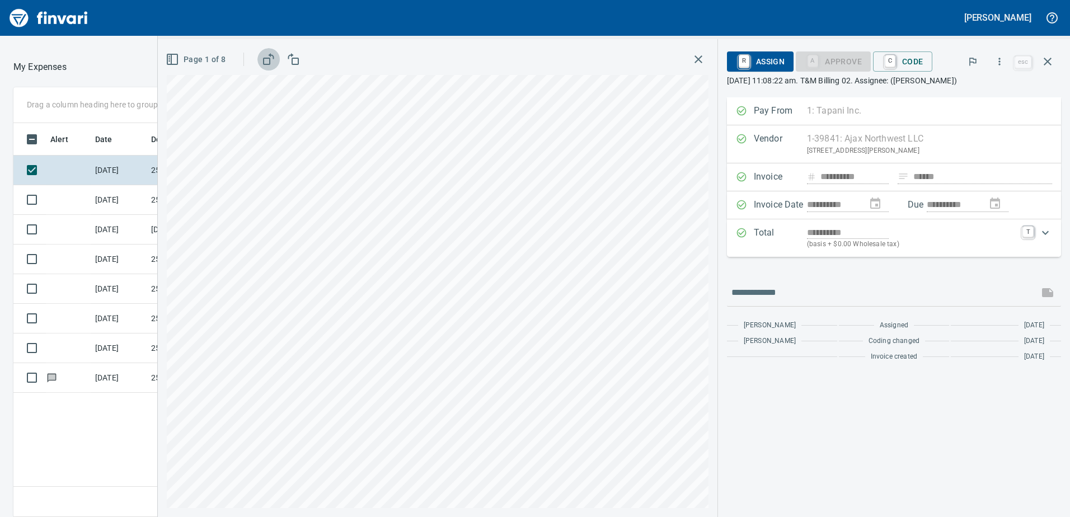
click at [269, 60] on rect "button" at bounding box center [266, 61] width 6 height 6
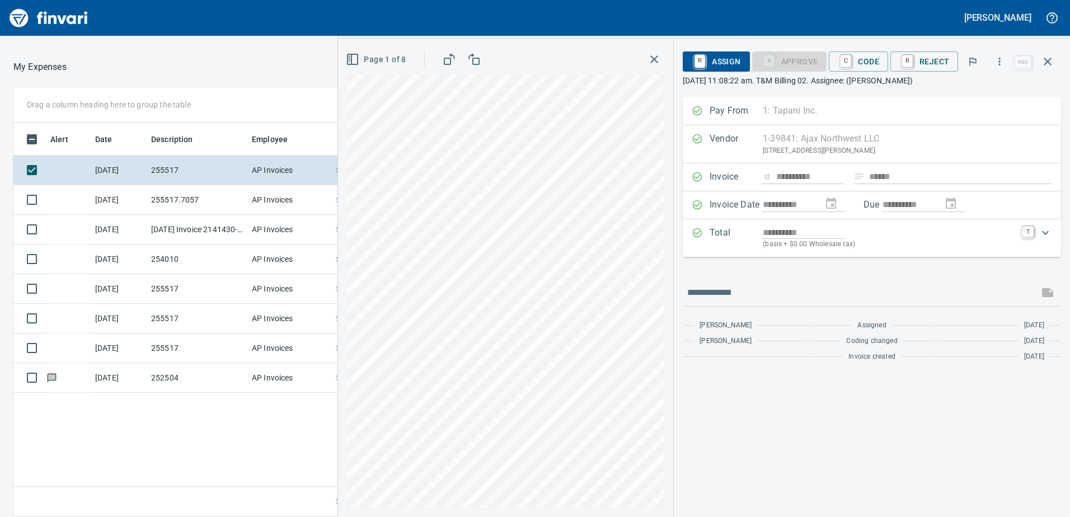
click at [382, 58] on span "Page 1 of 8" at bounding box center [377, 60] width 58 height 14
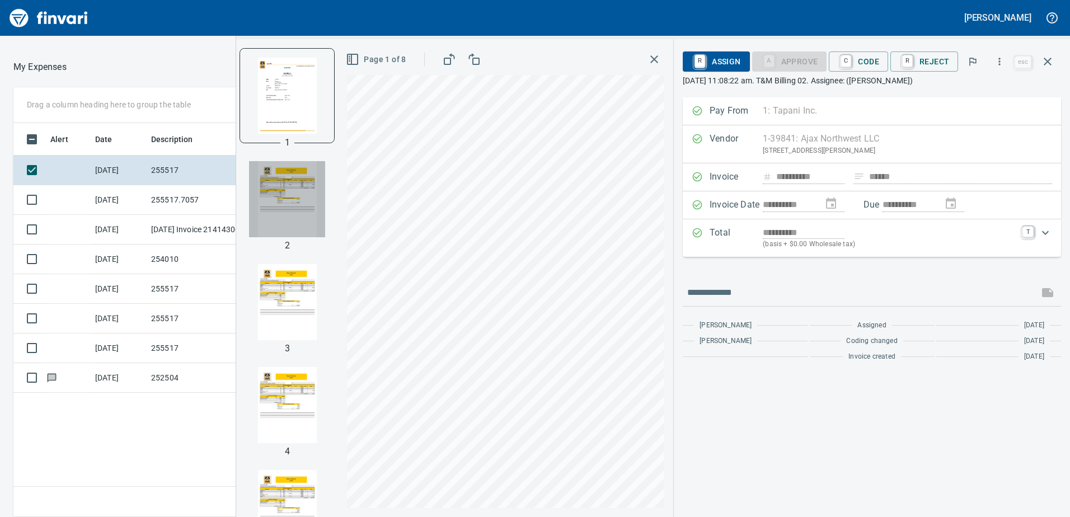
click at [279, 190] on img "button" at bounding box center [287, 199] width 76 height 76
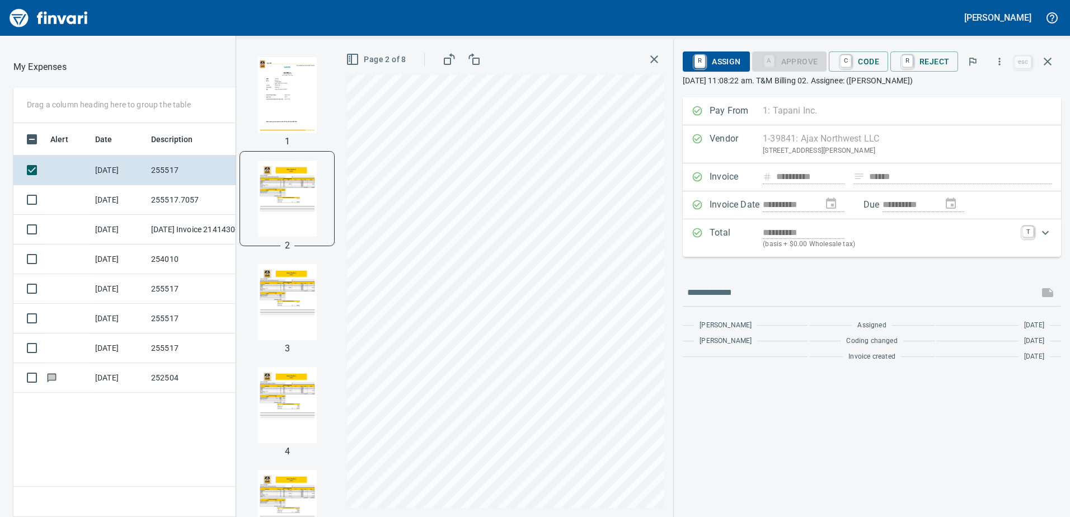
click at [293, 299] on img "button" at bounding box center [287, 302] width 76 height 76
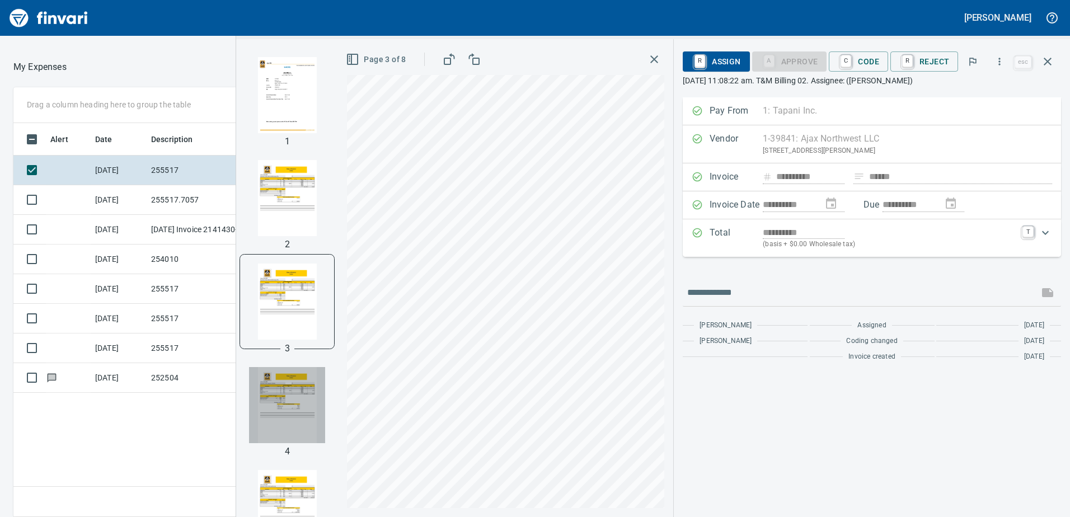
click at [280, 398] on img "button" at bounding box center [287, 405] width 76 height 76
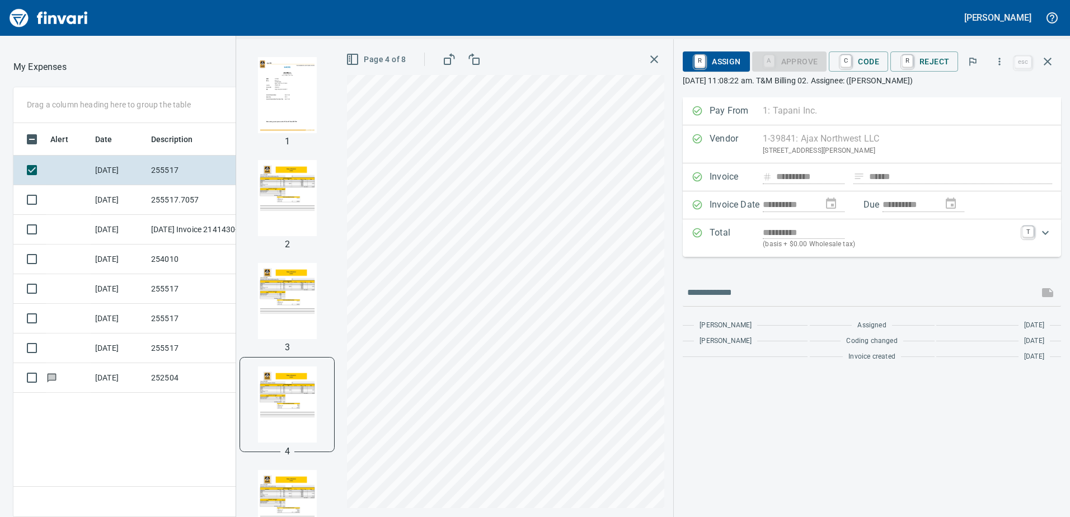
click at [296, 489] on img "button" at bounding box center [287, 508] width 76 height 76
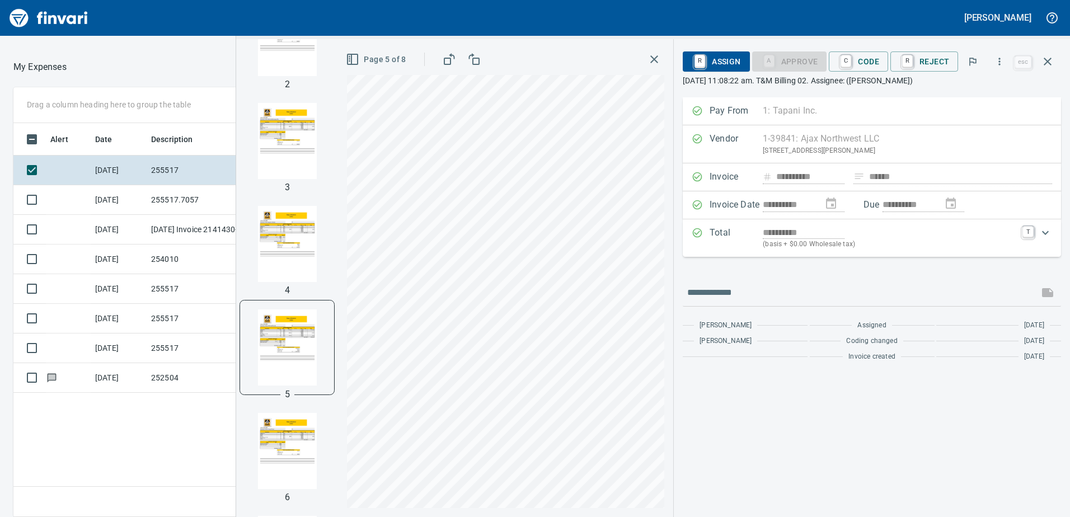
scroll to position [168, 0]
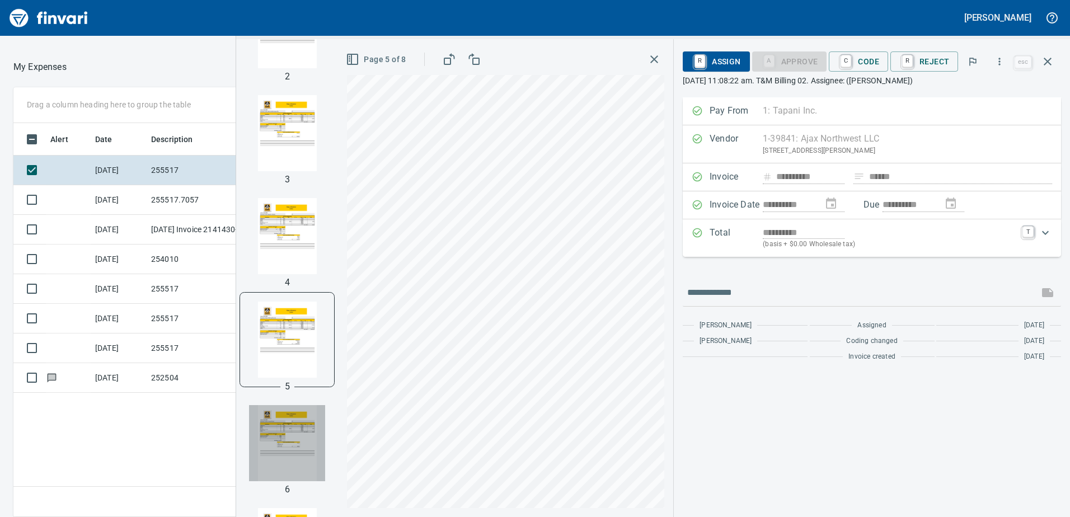
click at [285, 431] on img "button" at bounding box center [287, 443] width 76 height 76
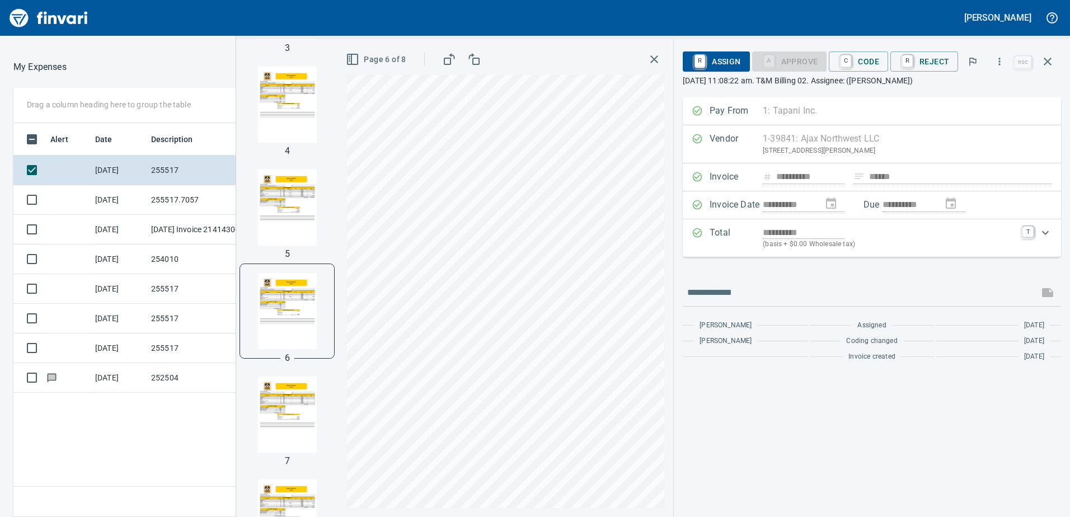
scroll to position [336, 0]
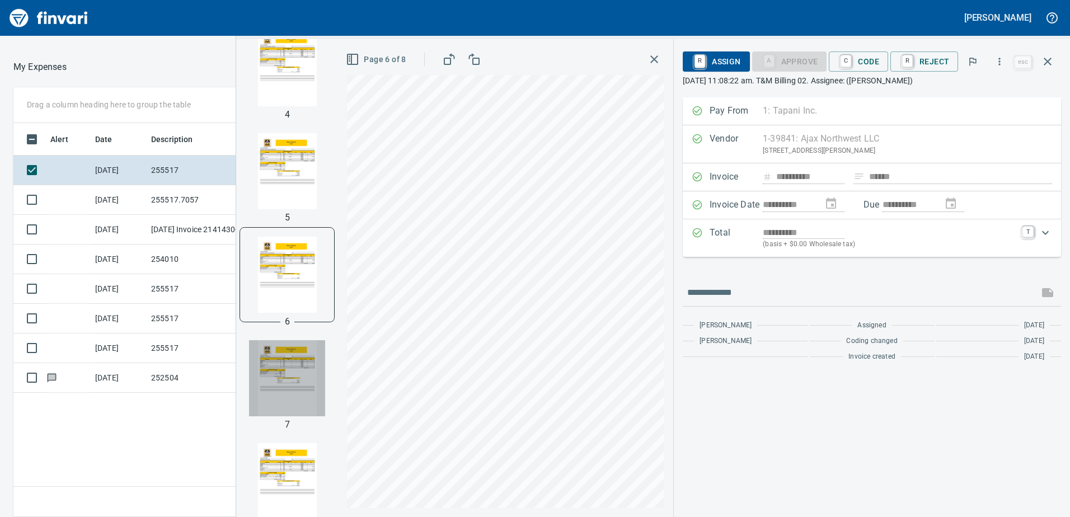
click at [285, 376] on img "button" at bounding box center [287, 378] width 76 height 76
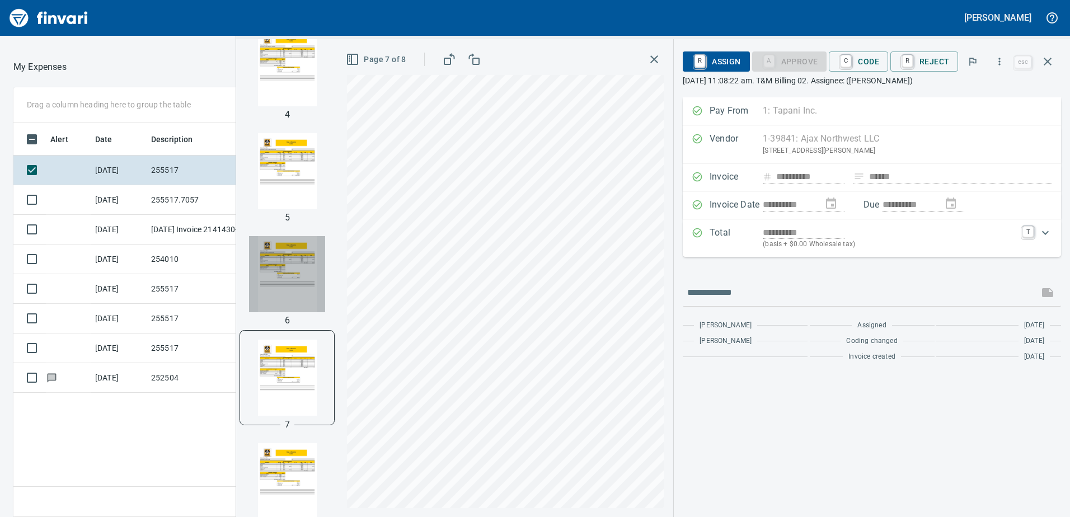
click at [293, 274] on img "button" at bounding box center [287, 274] width 76 height 76
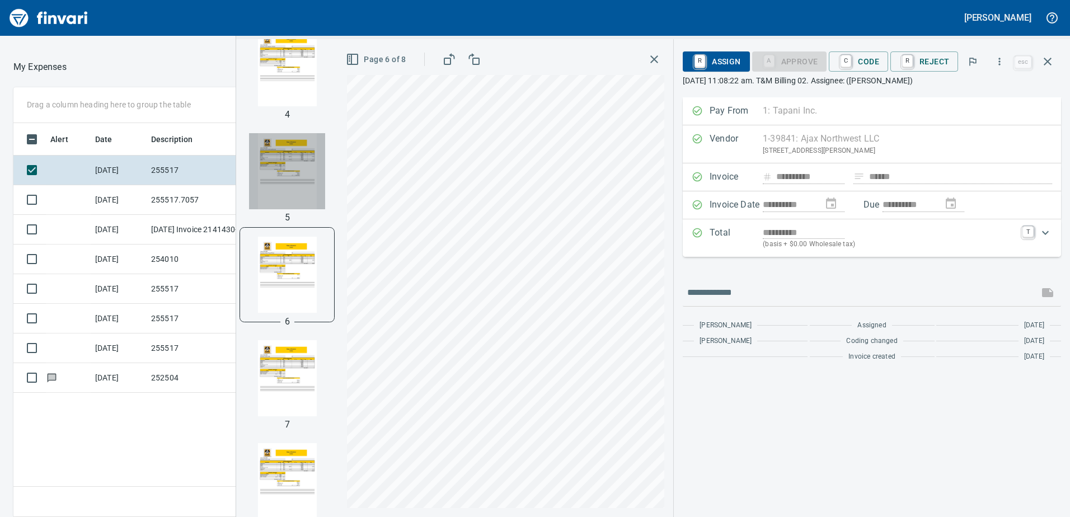
click at [284, 181] on img "button" at bounding box center [287, 171] width 76 height 76
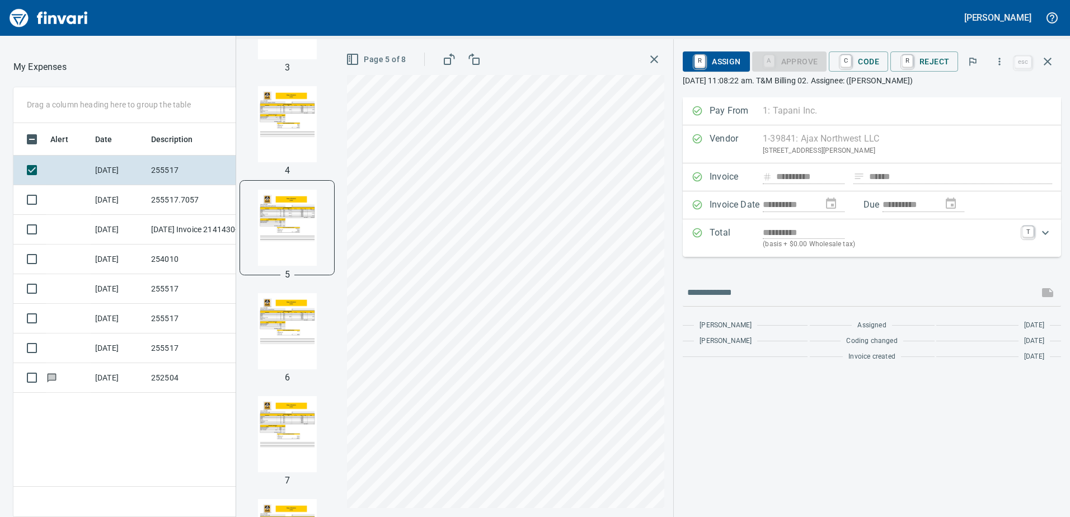
scroll to position [224, 0]
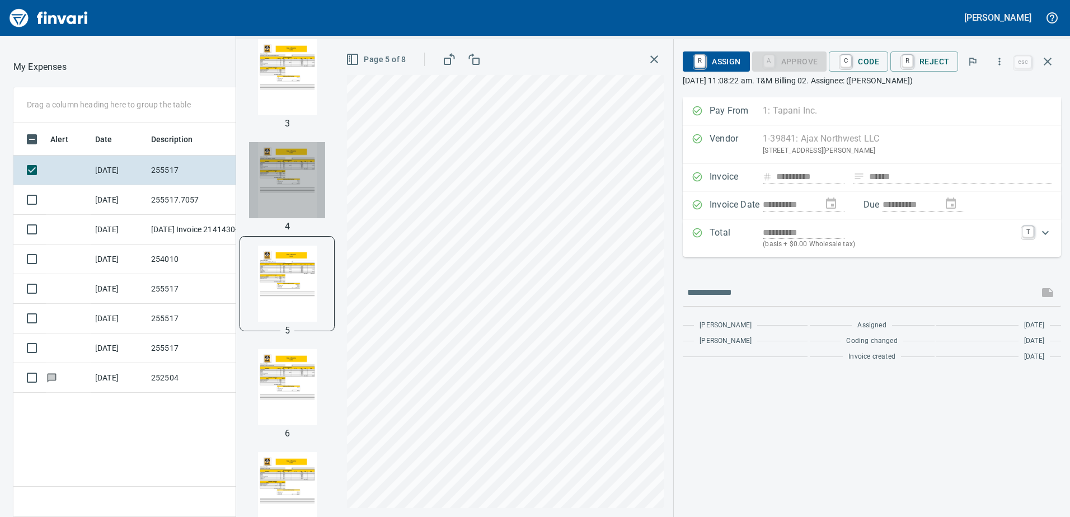
click at [284, 166] on img "button" at bounding box center [287, 180] width 76 height 76
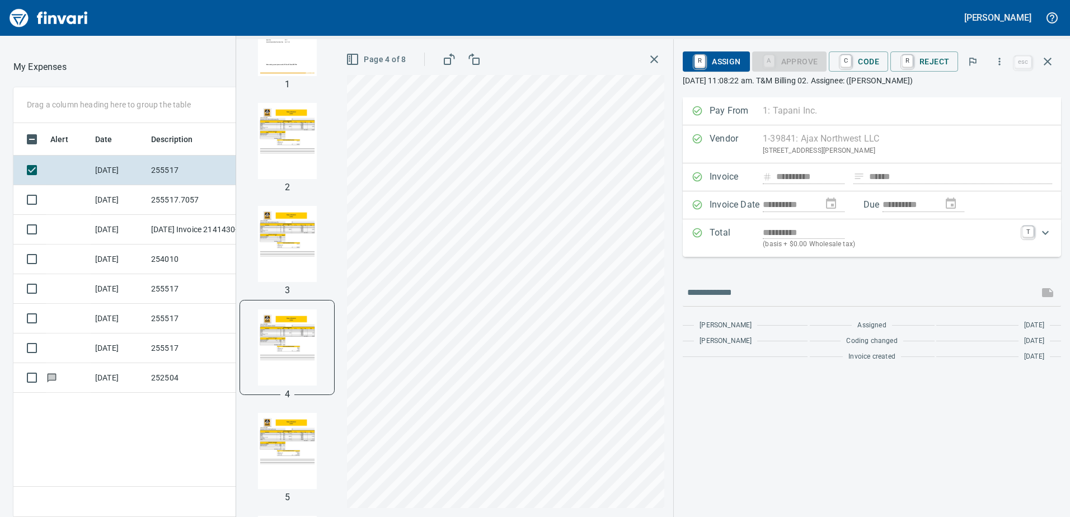
scroll to position [56, 0]
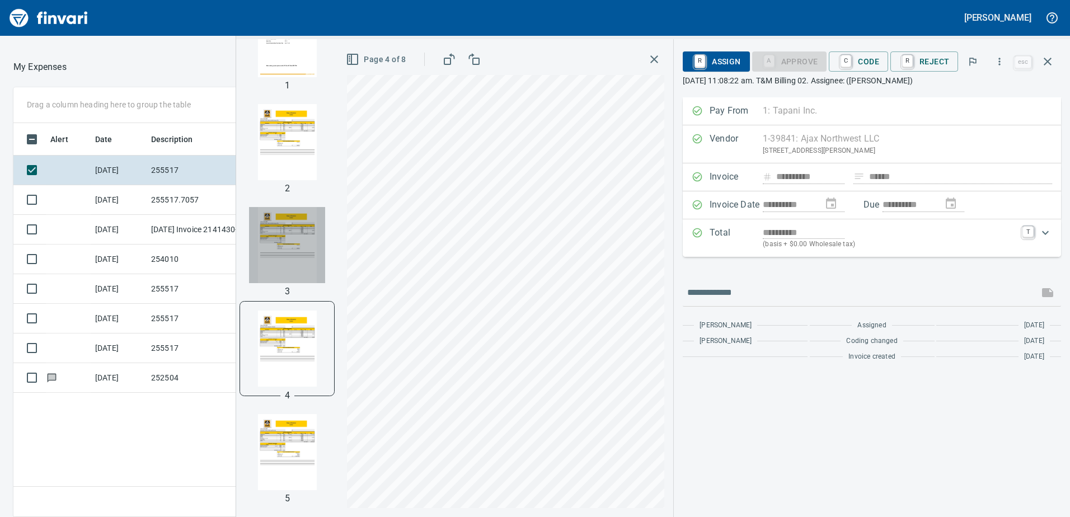
click at [293, 232] on img "button" at bounding box center [287, 245] width 76 height 76
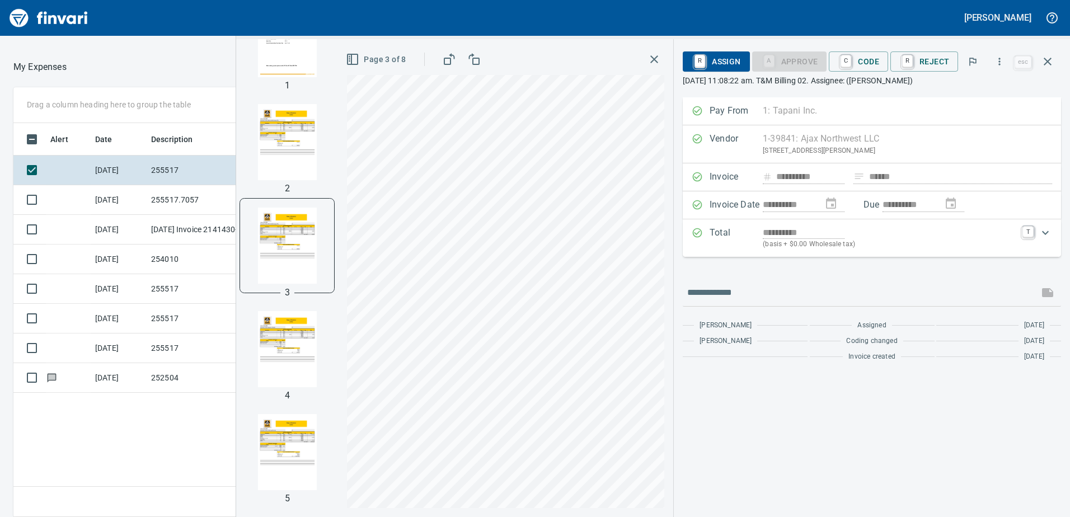
click at [282, 140] on img "button" at bounding box center [287, 142] width 76 height 76
click at [283, 141] on img "button" at bounding box center [287, 143] width 76 height 76
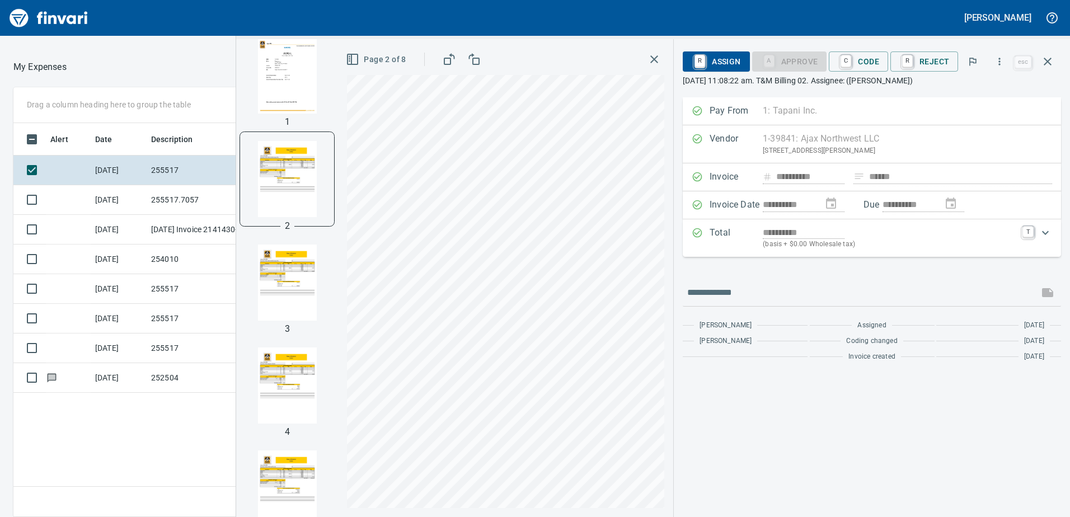
scroll to position [0, 0]
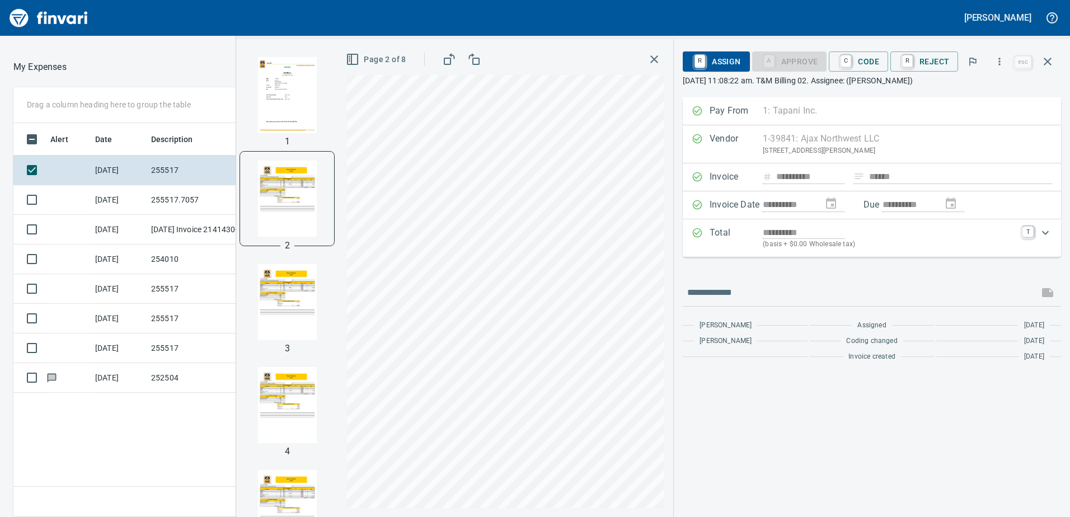
click at [288, 107] on img "button" at bounding box center [287, 95] width 76 height 76
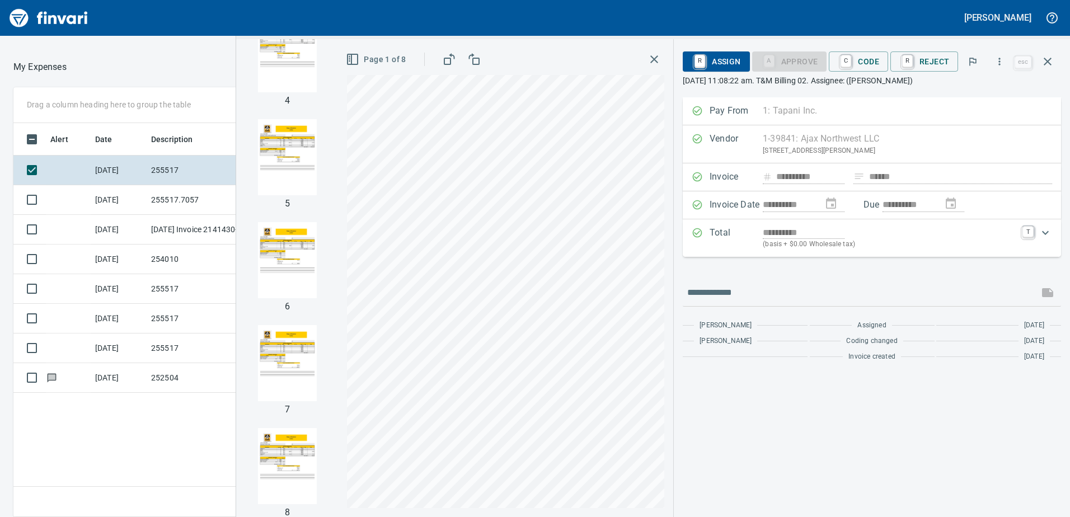
scroll to position [356, 0]
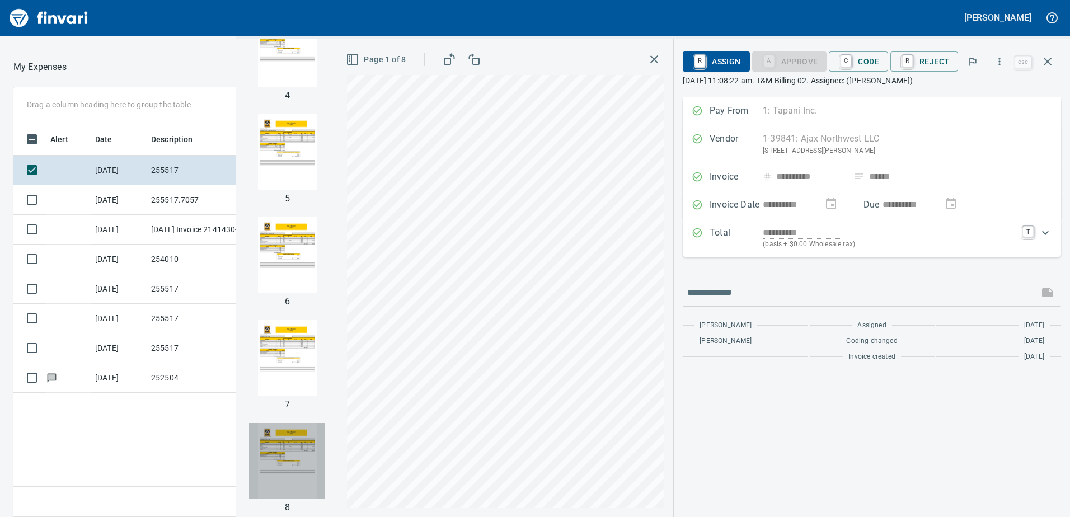
click at [289, 452] on img "button" at bounding box center [287, 461] width 76 height 76
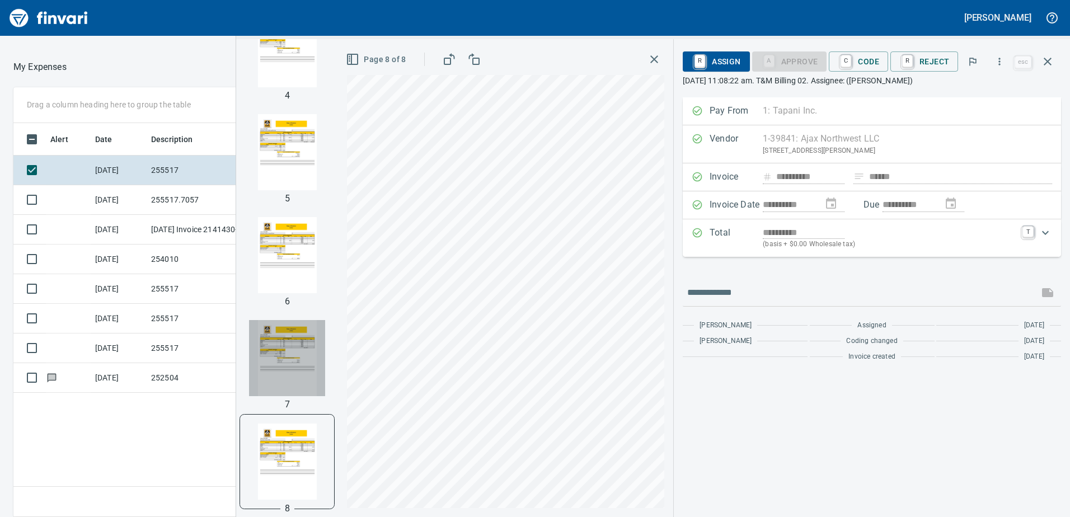
click at [291, 355] on img "button" at bounding box center [287, 358] width 76 height 76
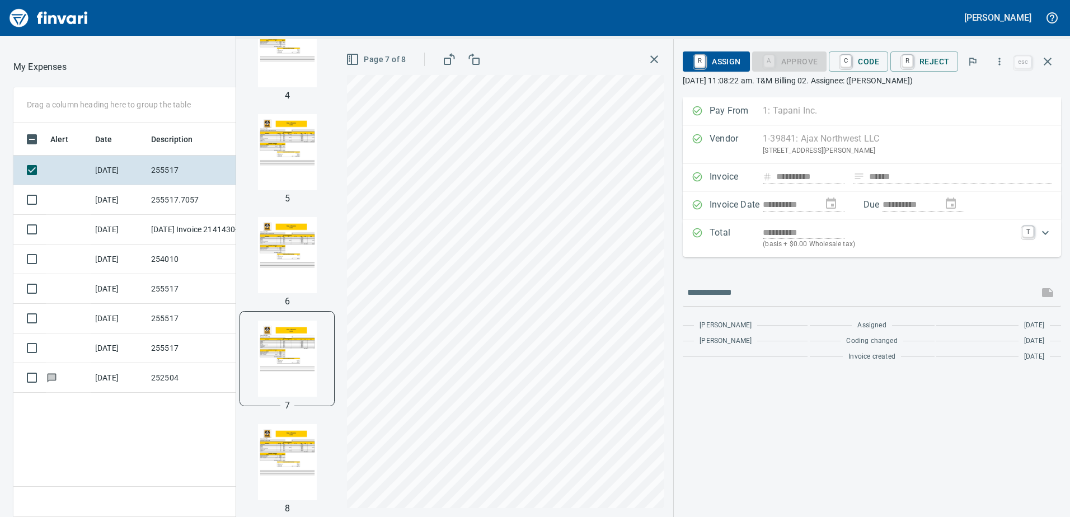
click at [307, 249] on img "button" at bounding box center [287, 255] width 76 height 76
click at [291, 156] on img "button" at bounding box center [287, 152] width 76 height 76
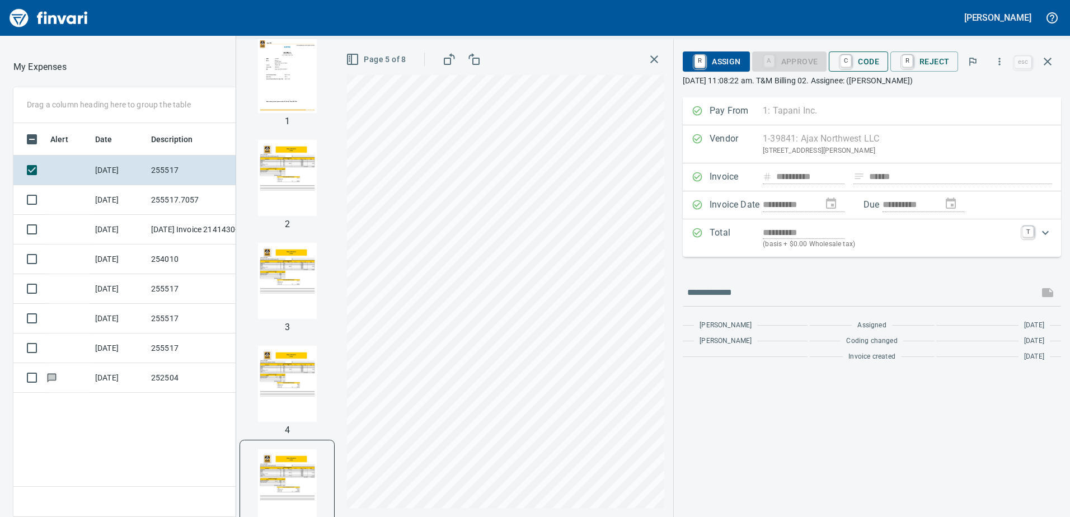
click at [870, 65] on span "C Code" at bounding box center [857, 61] width 41 height 19
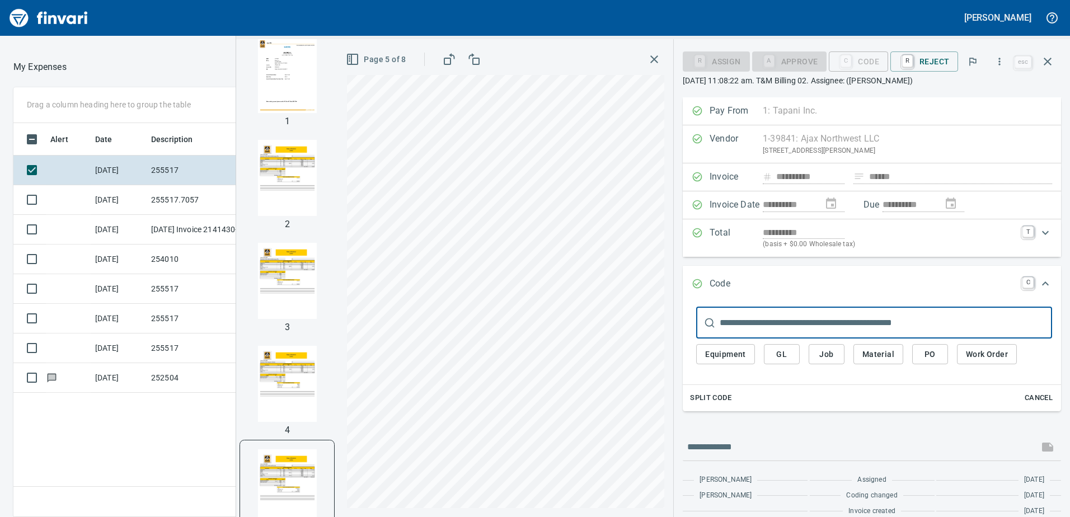
drag, startPoint x: 822, startPoint y: 355, endPoint x: 830, endPoint y: 354, distance: 7.4
click at [822, 355] on span "Job" at bounding box center [826, 354] width 18 height 14
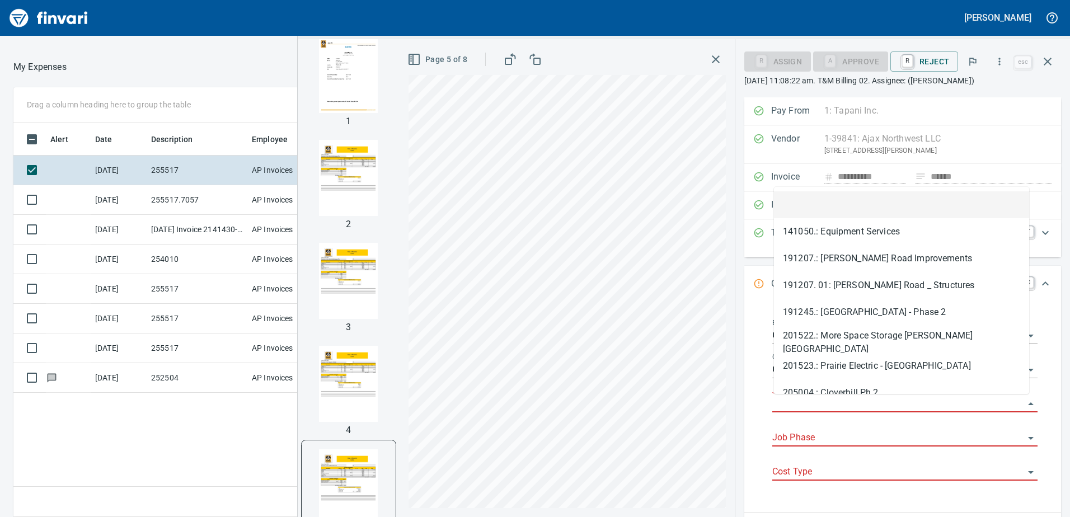
click at [840, 406] on input "Job" at bounding box center [898, 404] width 252 height 16
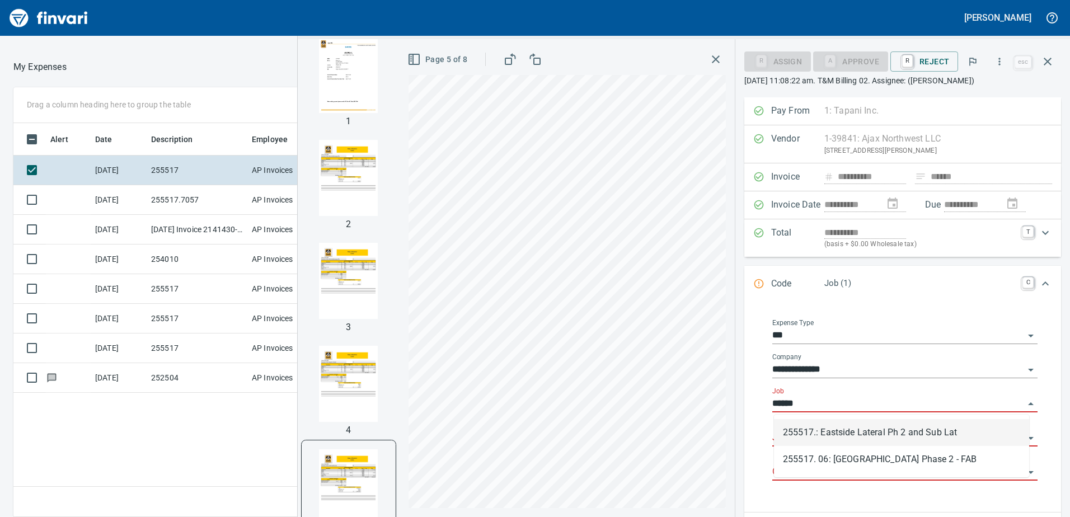
click at [919, 433] on li "255517.: Eastside Lateral Ph 2 and Sub Lat" at bounding box center [901, 432] width 255 height 27
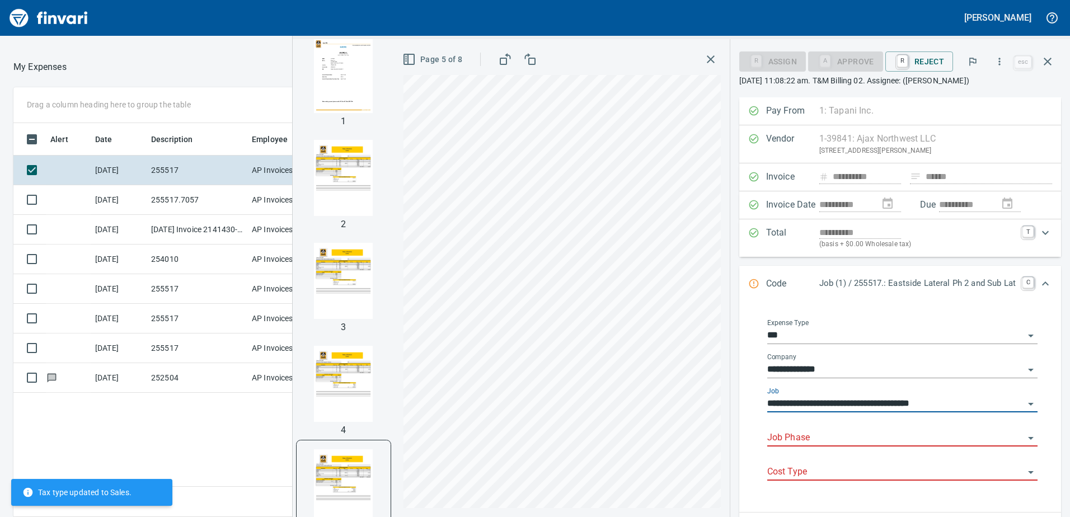
type input "**********"
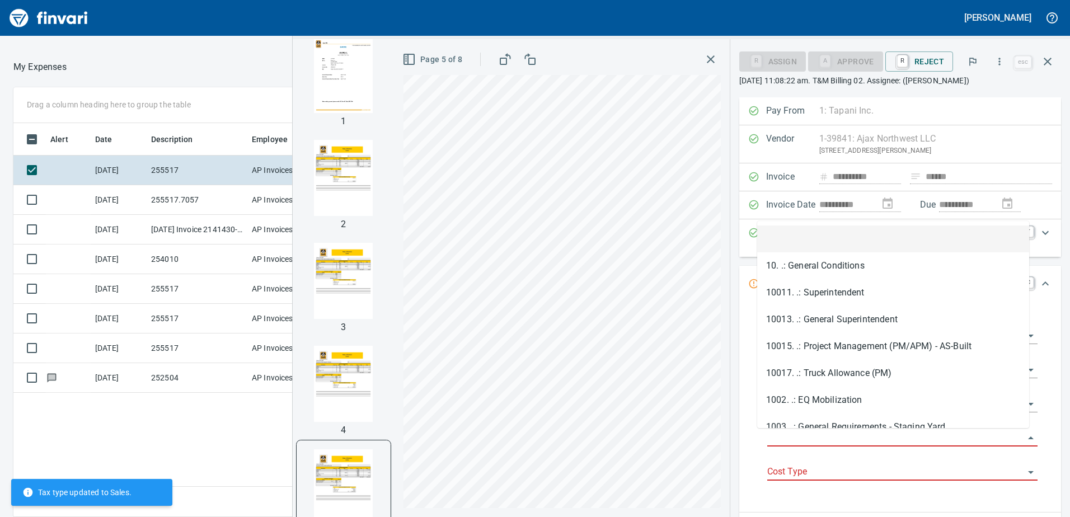
click at [808, 439] on input "Job Phase" at bounding box center [895, 438] width 257 height 16
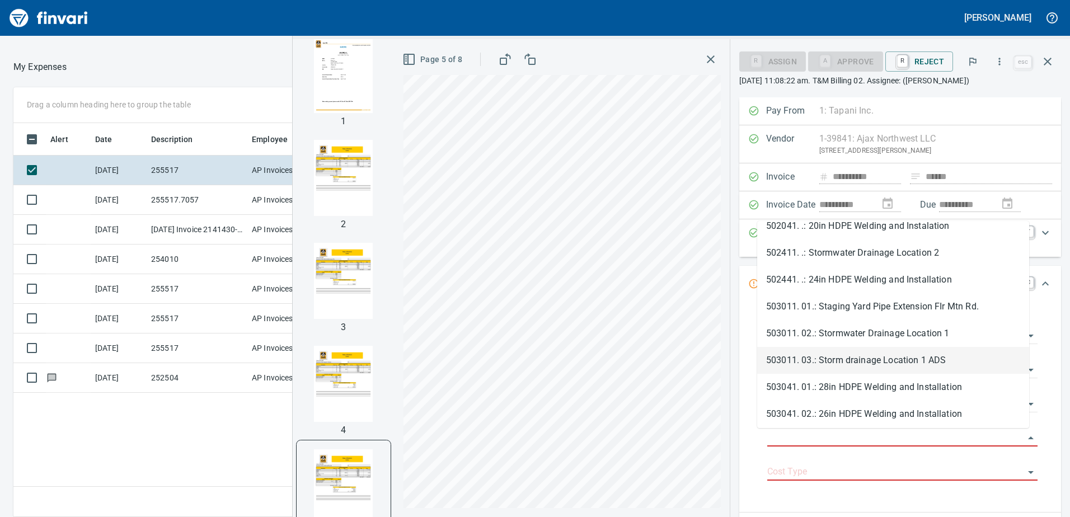
scroll to position [1570, 0]
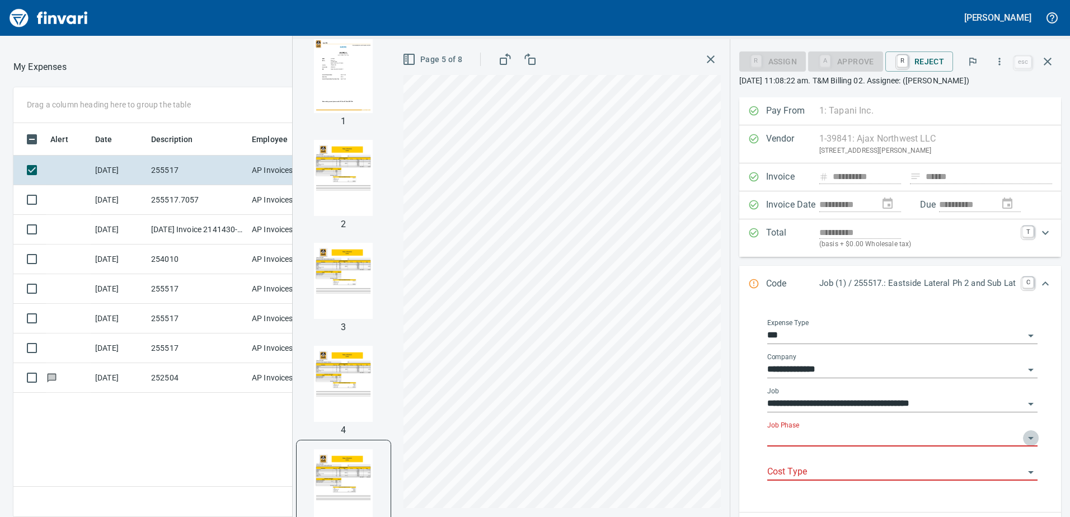
click at [1024, 437] on icon "Open" at bounding box center [1030, 437] width 13 height 13
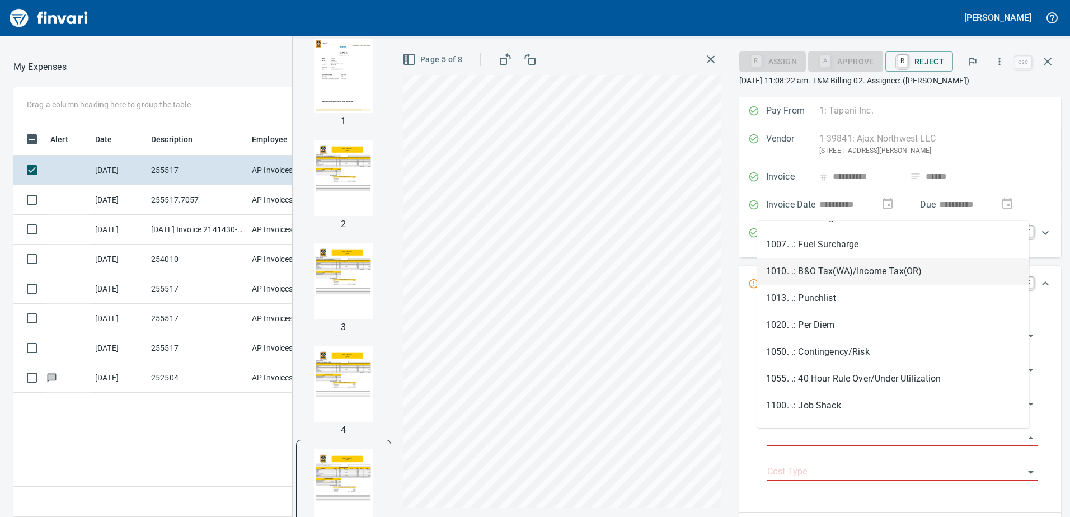
scroll to position [280, 0]
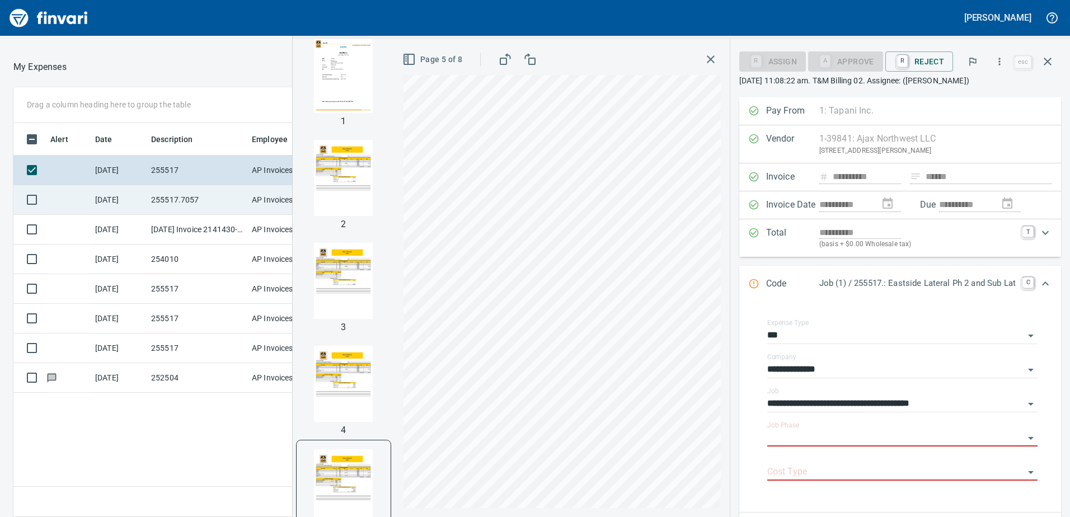
click at [175, 204] on td "255517.7057" at bounding box center [197, 200] width 101 height 30
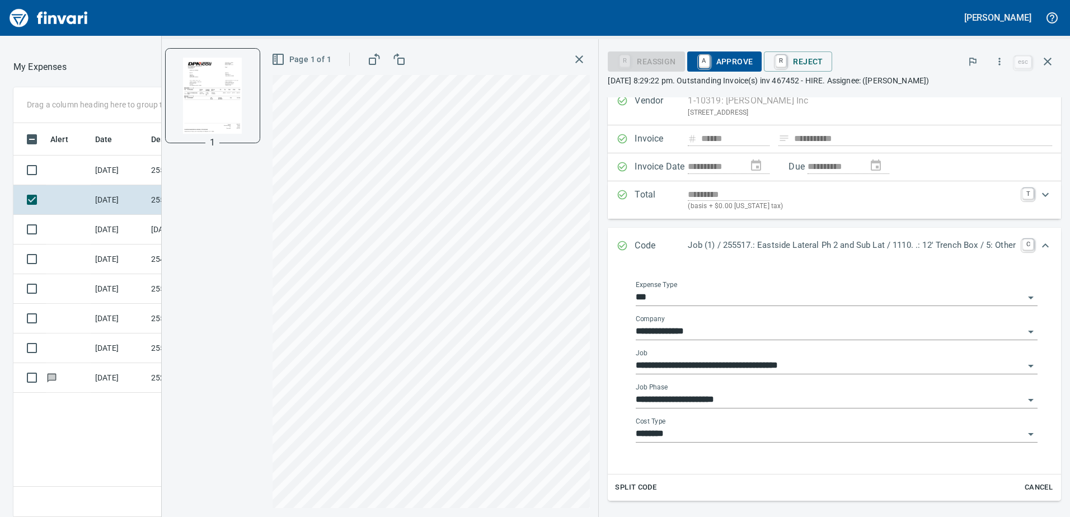
scroll to position [56, 0]
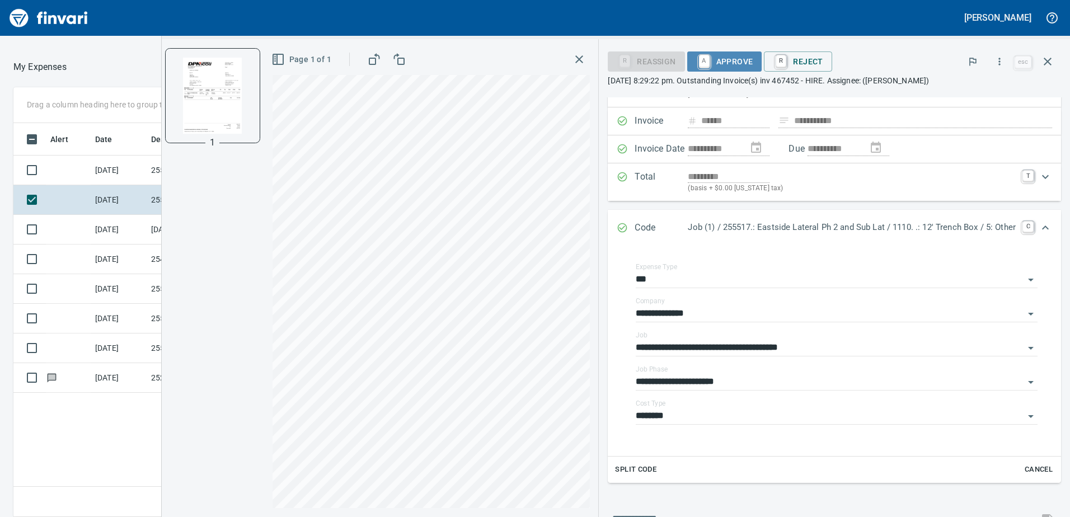
click at [731, 62] on span "A Approve" at bounding box center [724, 61] width 57 height 19
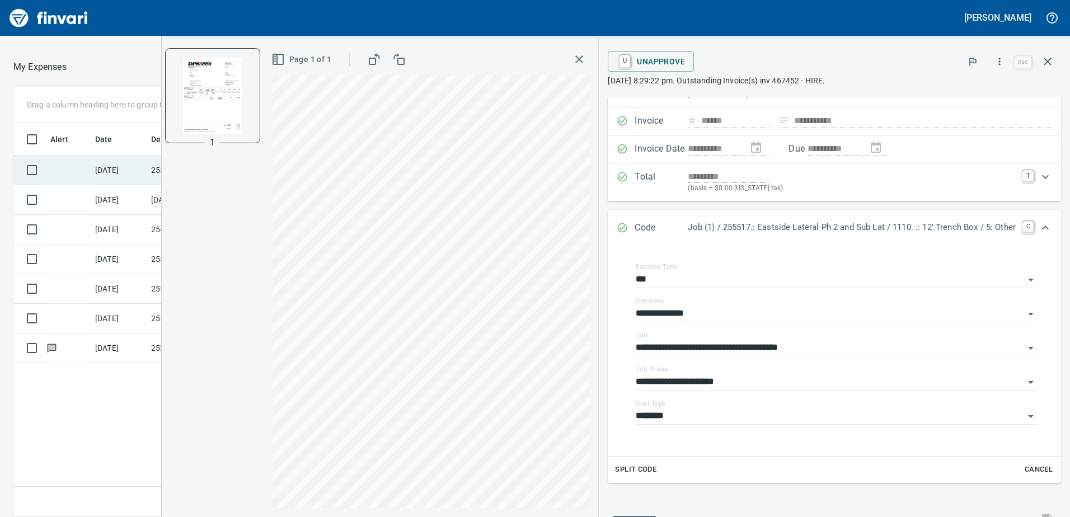
click at [78, 171] on td at bounding box center [68, 171] width 45 height 30
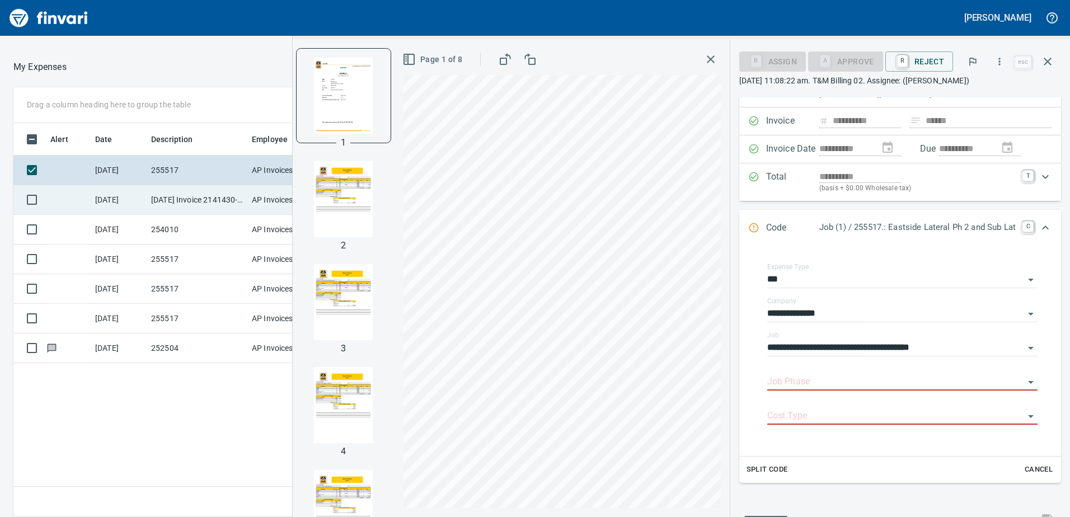
click at [88, 197] on td at bounding box center [68, 200] width 45 height 30
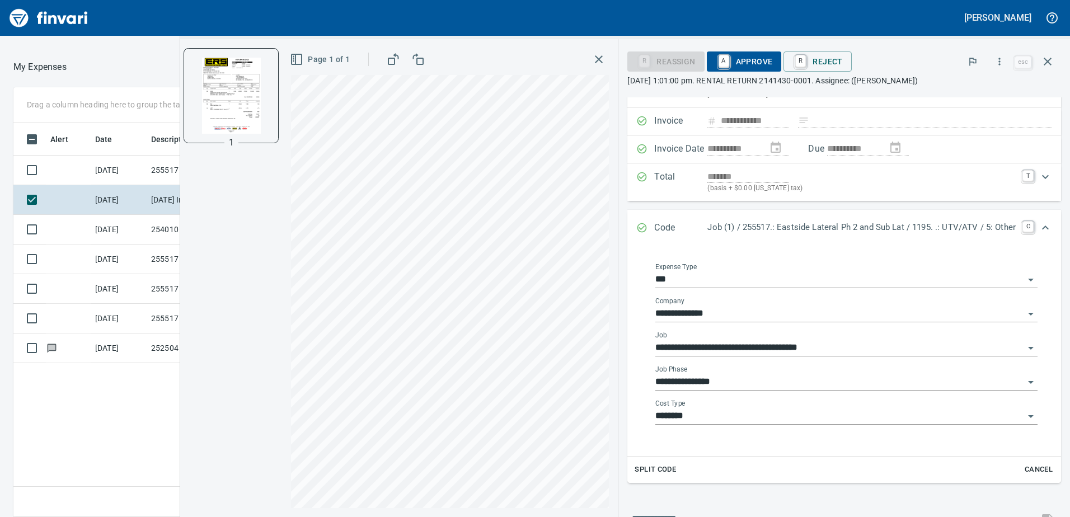
click at [1024, 383] on icon "Open" at bounding box center [1030, 381] width 13 height 13
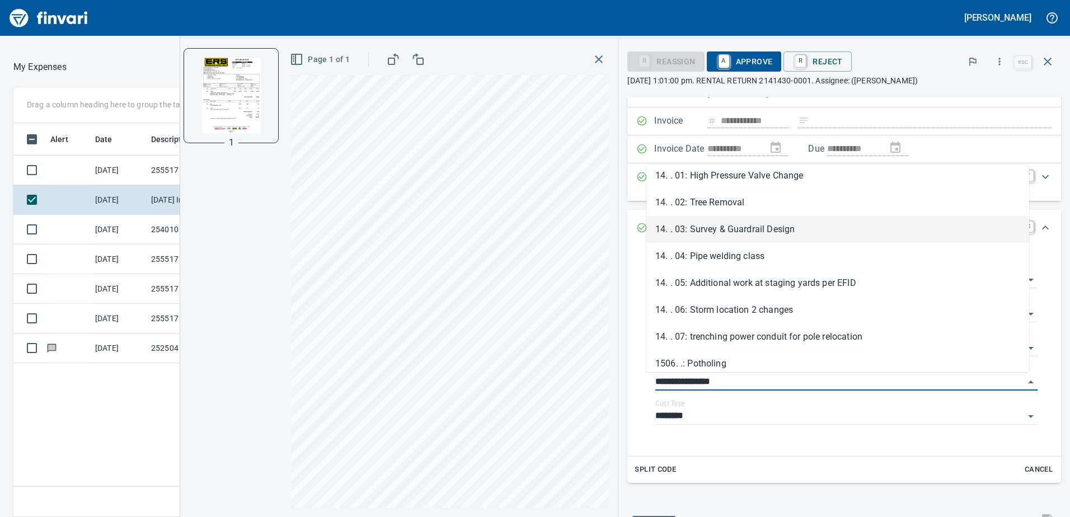
scroll to position [671, 0]
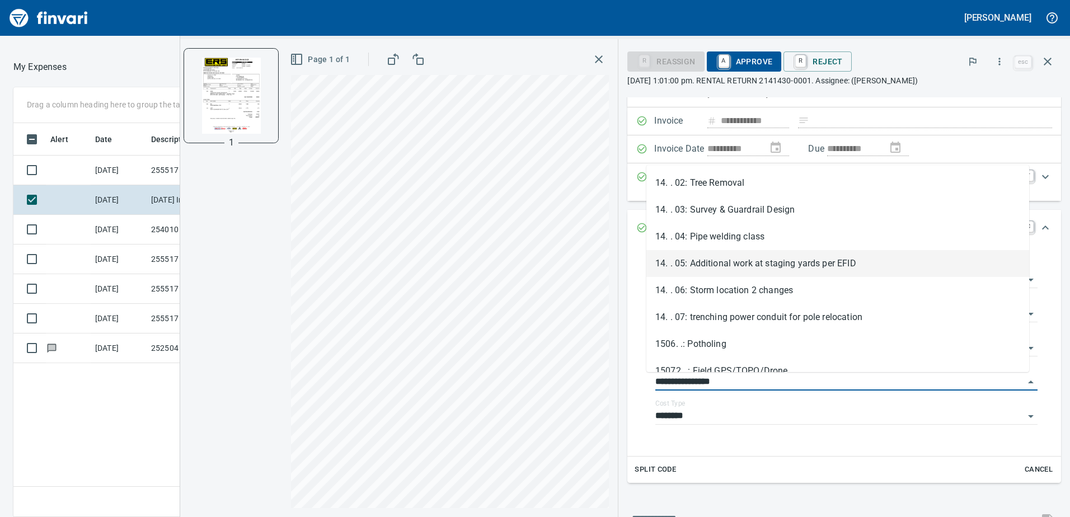
click at [729, 265] on li "14. . 05: Additional work at staging yards per EFID" at bounding box center [837, 263] width 383 height 27
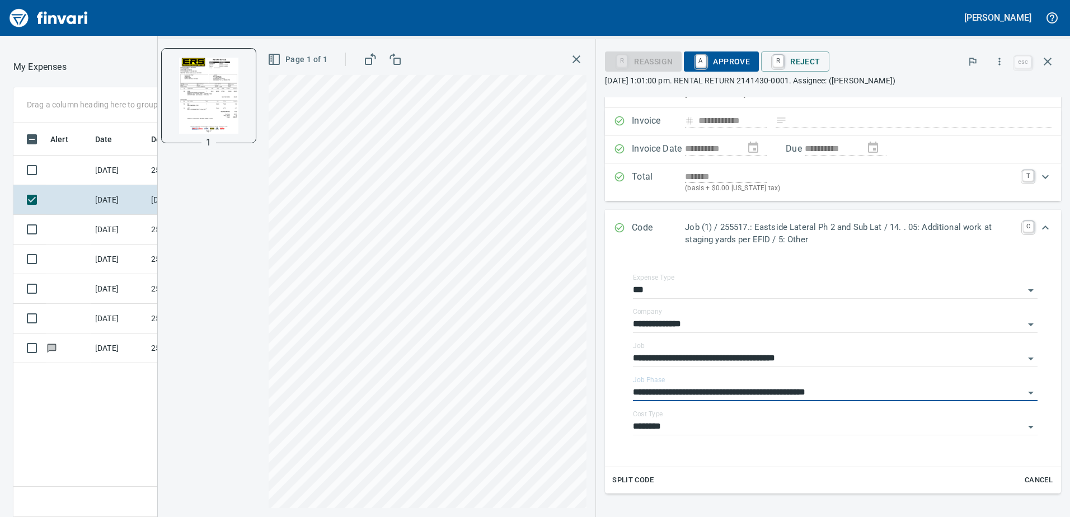
type input "**********"
click at [741, 60] on span "A Approve" at bounding box center [721, 61] width 57 height 19
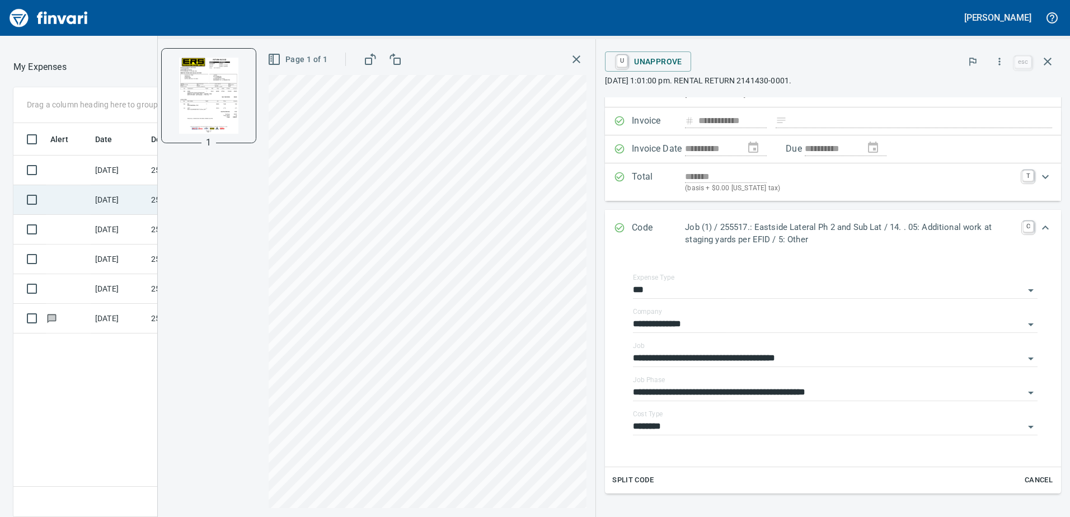
click at [110, 196] on td "[DATE]" at bounding box center [119, 200] width 56 height 30
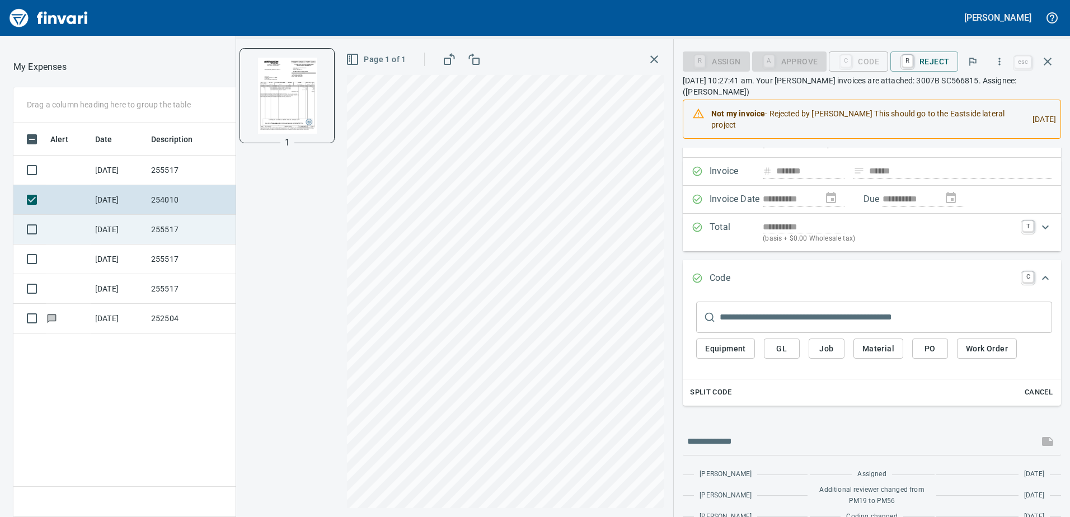
click at [113, 228] on td "[DATE]" at bounding box center [119, 230] width 56 height 30
